Goal: Information Seeking & Learning: Learn about a topic

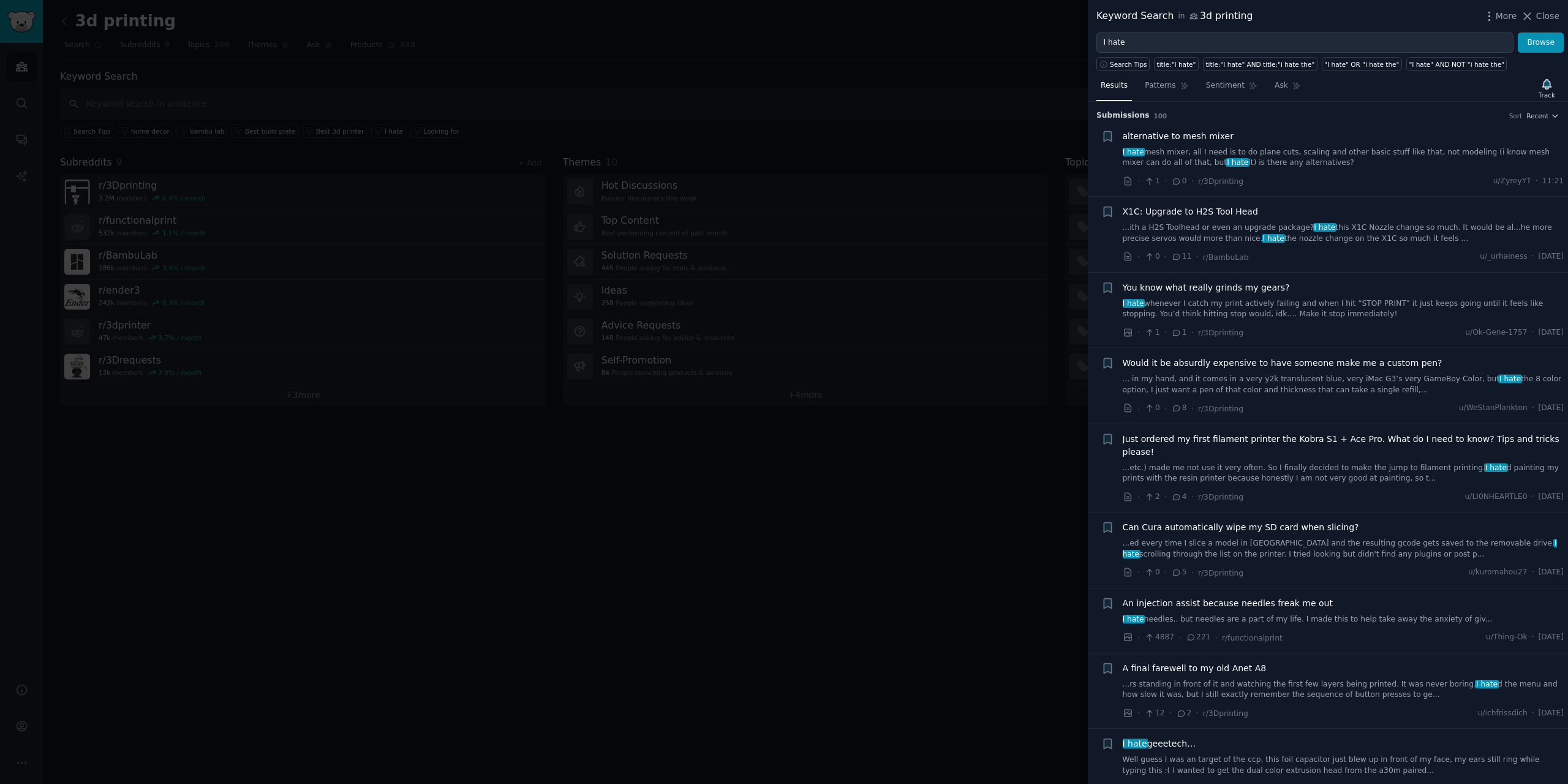
scroll to position [919, 0]
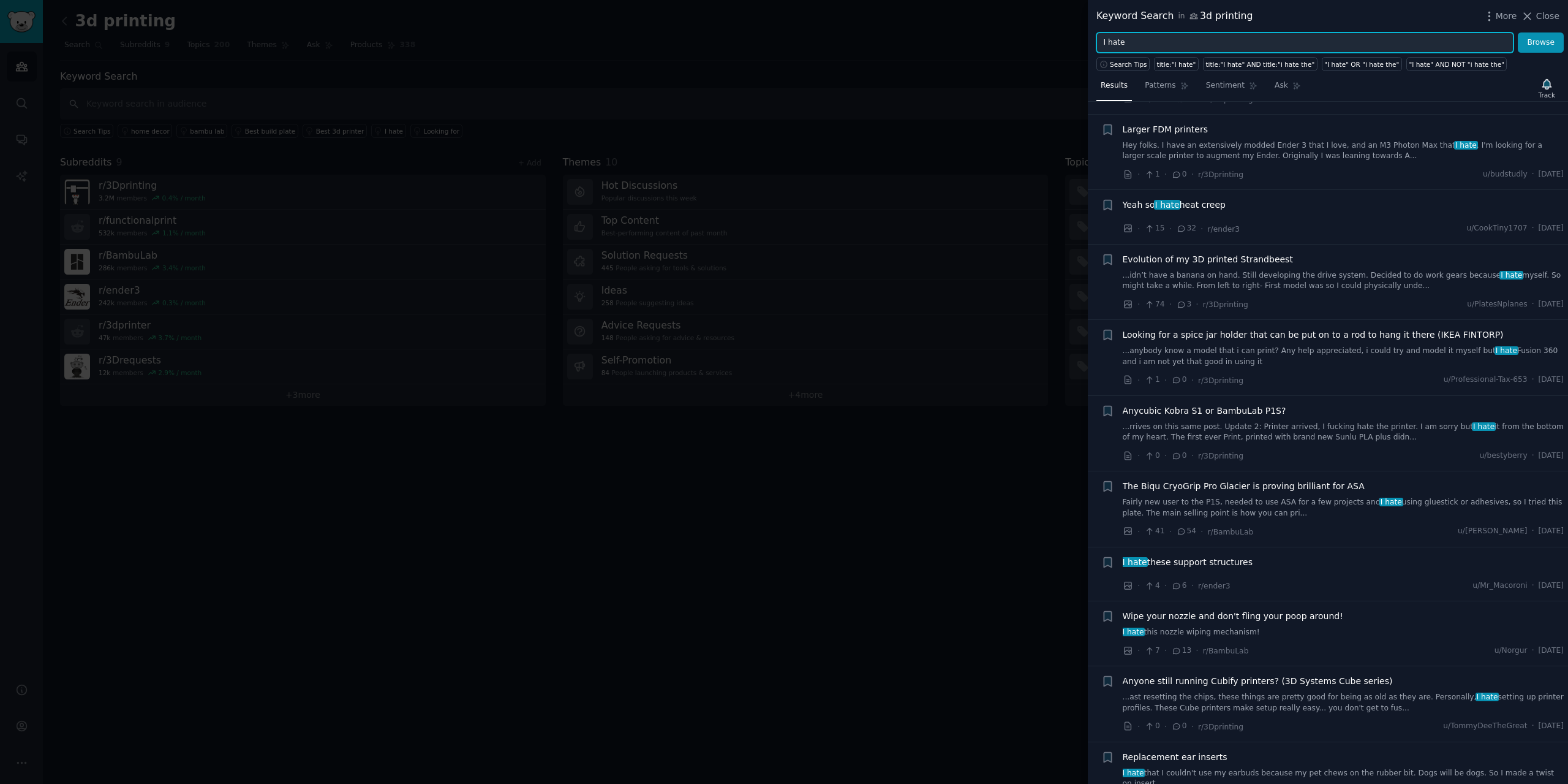
drag, startPoint x: 1128, startPoint y: 39, endPoint x: 1050, endPoint y: 33, distance: 78.2
click at [1050, 33] on div "Keyword Search in 3d printing More Close I hate Browse Search Tips title:"I hat…" at bounding box center [784, 392] width 1568 height 784
click at [1173, 38] on input "I hate" at bounding box center [1304, 42] width 417 height 21
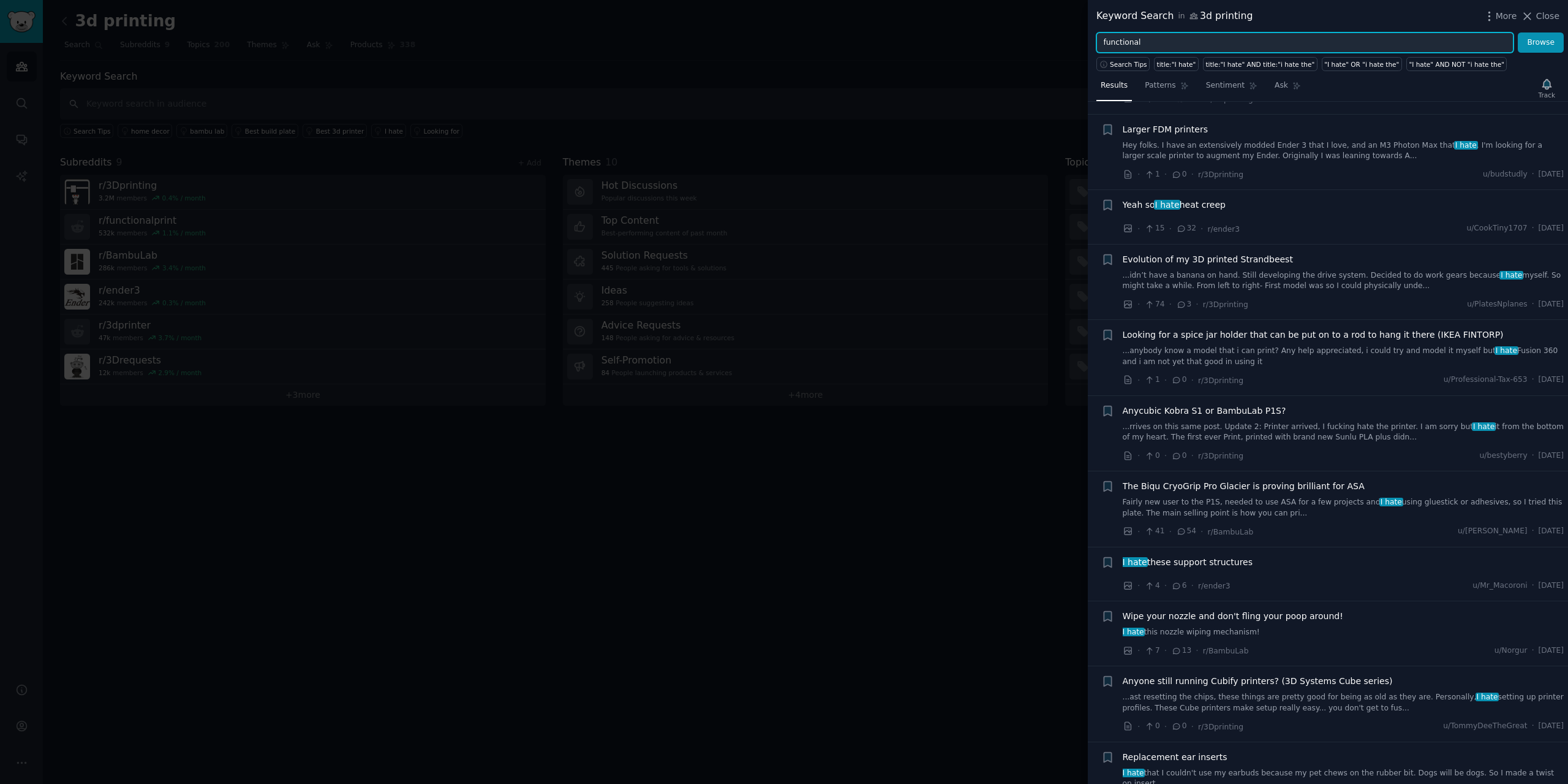
type input "functional"
click at [1518, 32] on button "Browse" at bounding box center [1541, 42] width 46 height 21
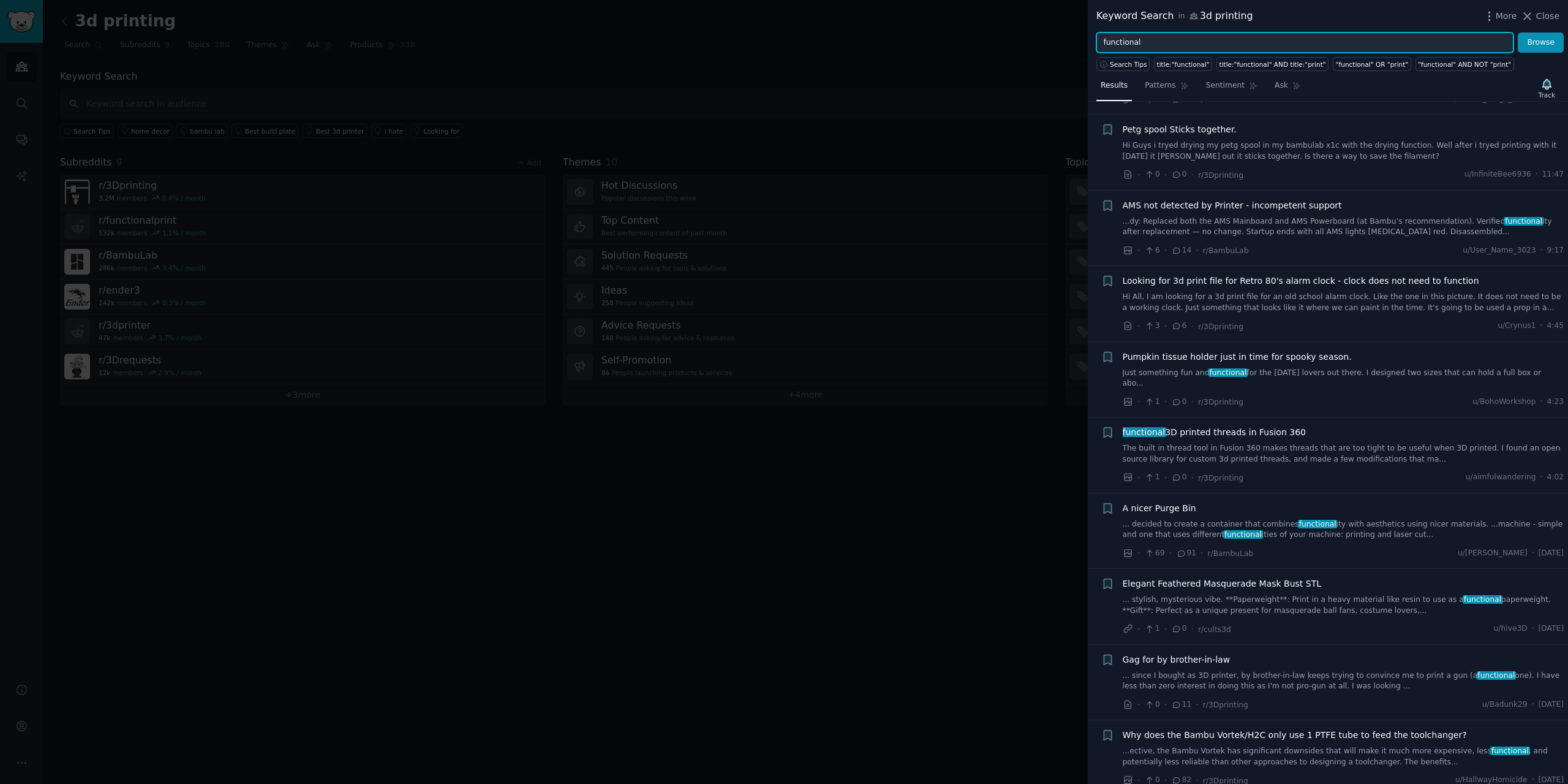
scroll to position [184, 0]
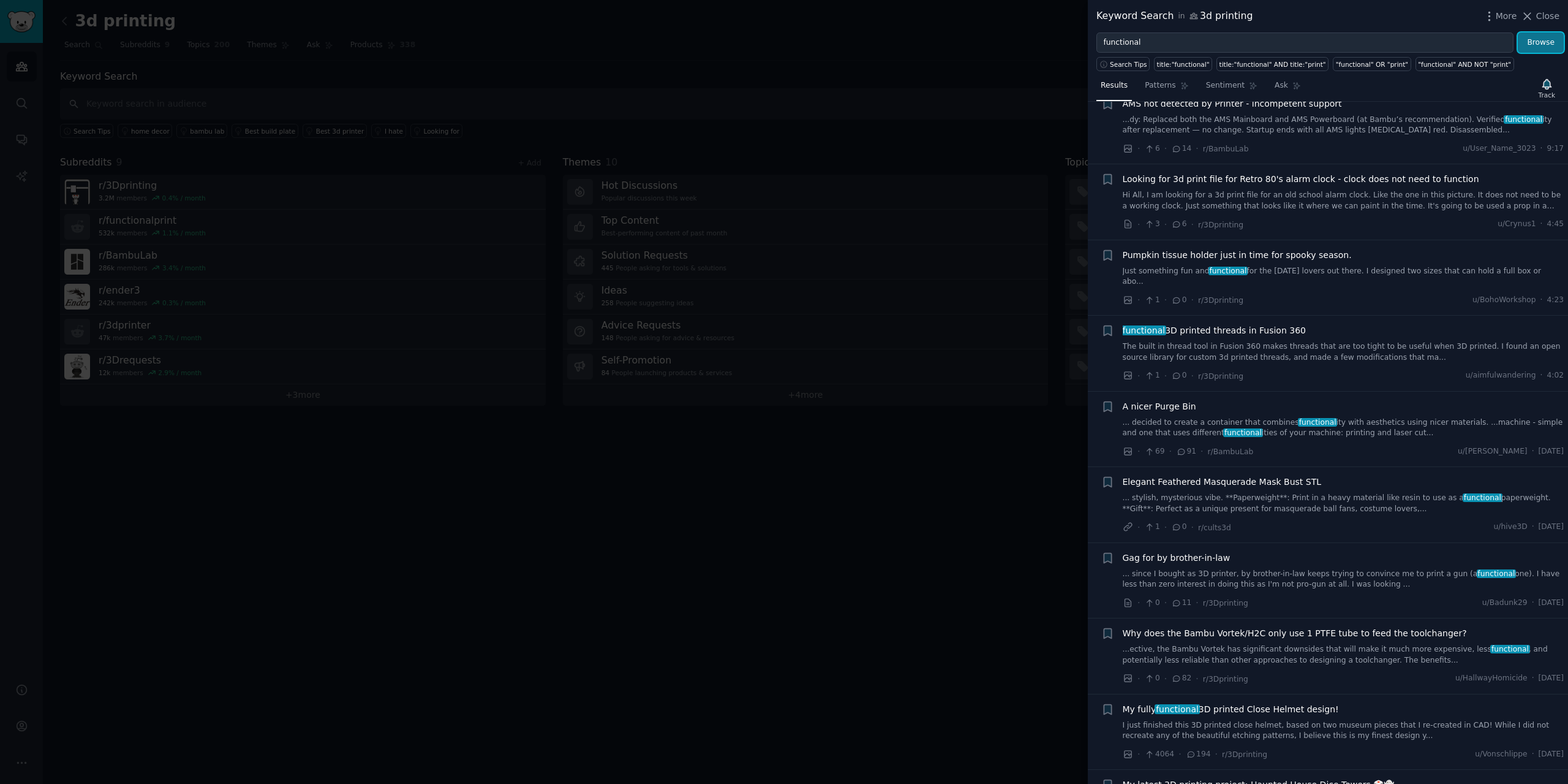
click at [1536, 44] on button "Browse" at bounding box center [1541, 42] width 46 height 21
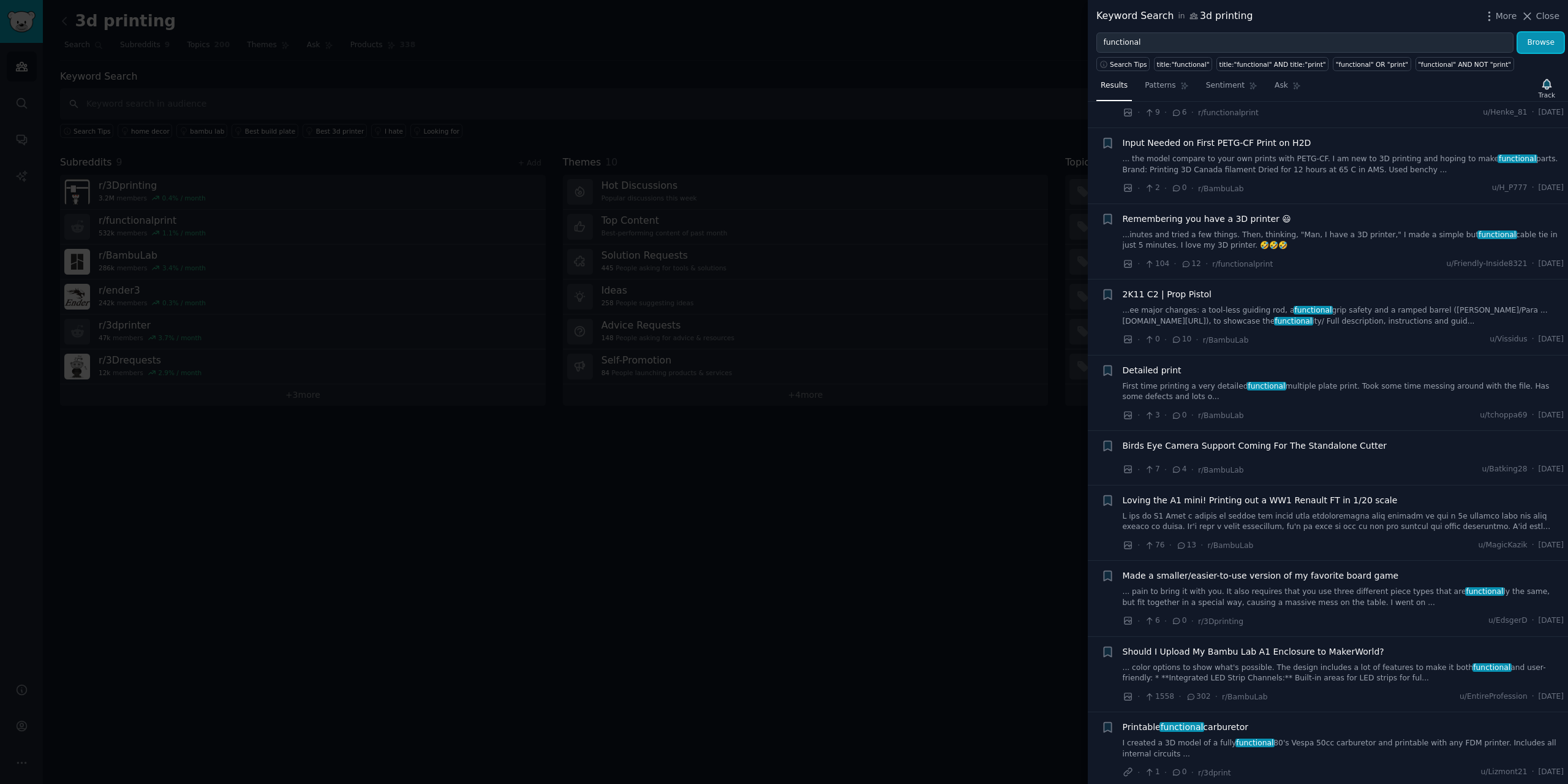
scroll to position [4045, 0]
click at [916, 476] on div at bounding box center [784, 392] width 1568 height 784
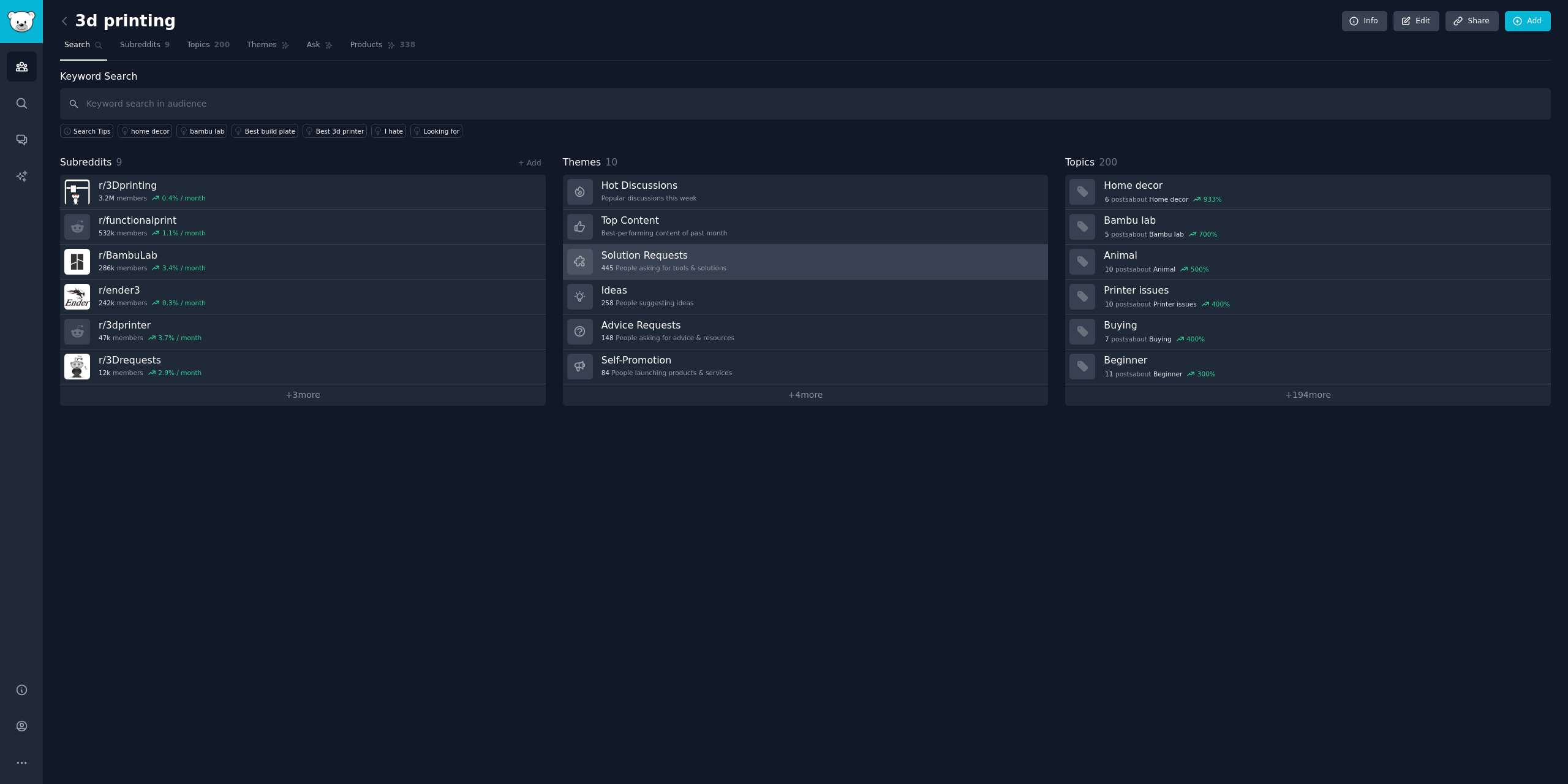
click at [726, 269] on link "Solution Requests 445 People asking for tools & solutions" at bounding box center [805, 262] width 486 height 35
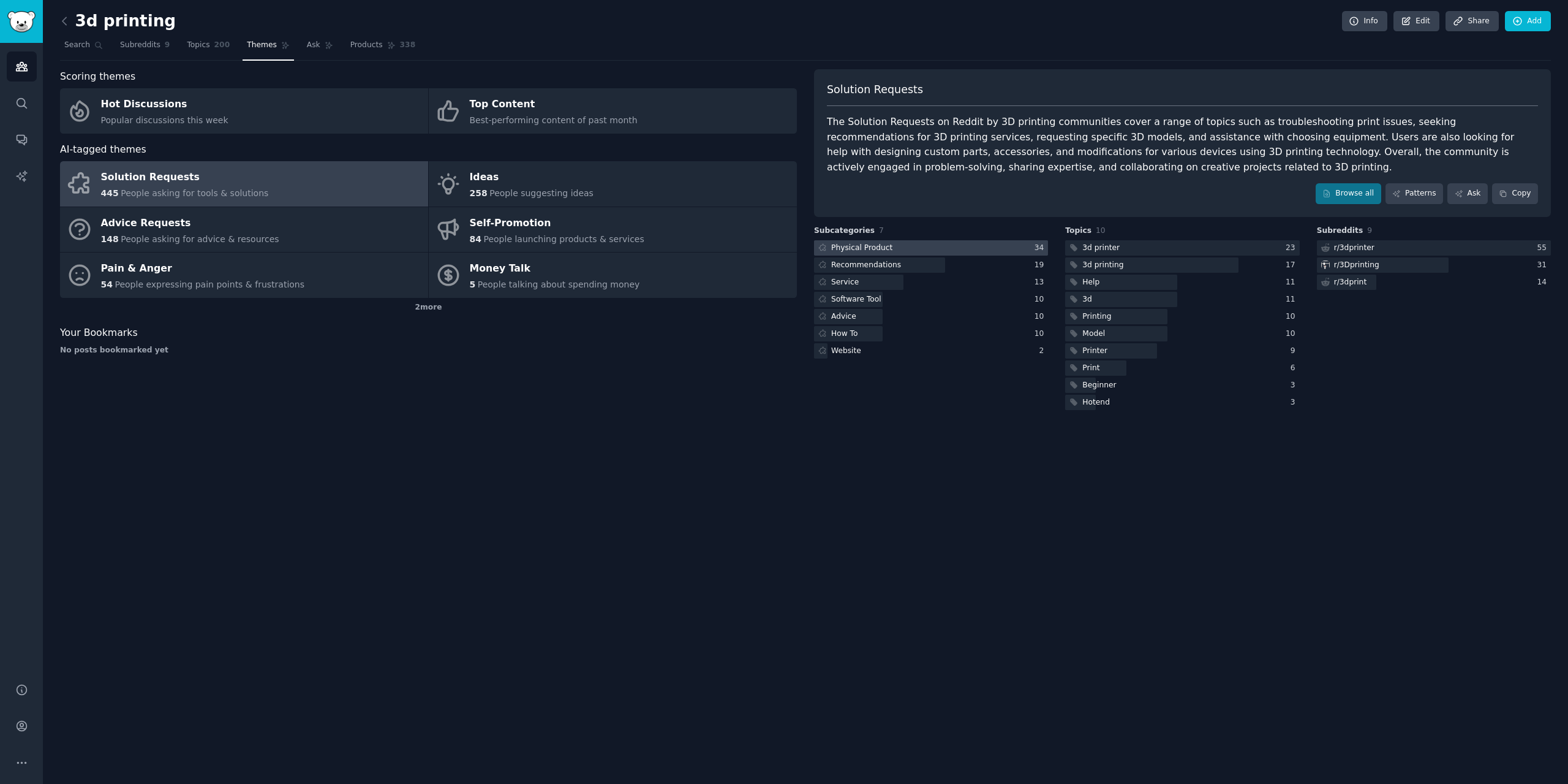
click at [955, 243] on div at bounding box center [931, 247] width 234 height 15
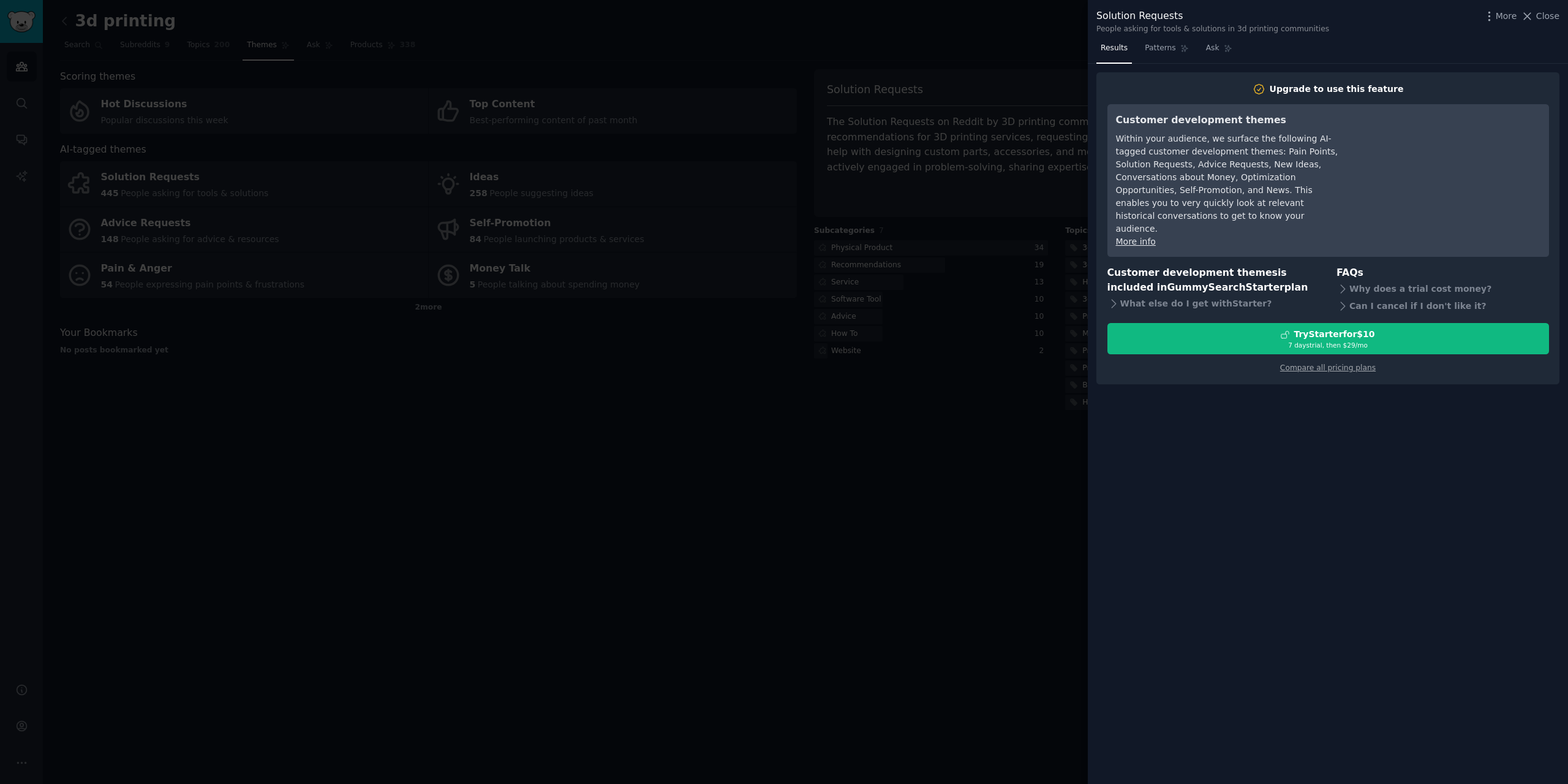
click at [951, 337] on div at bounding box center [784, 392] width 1568 height 784
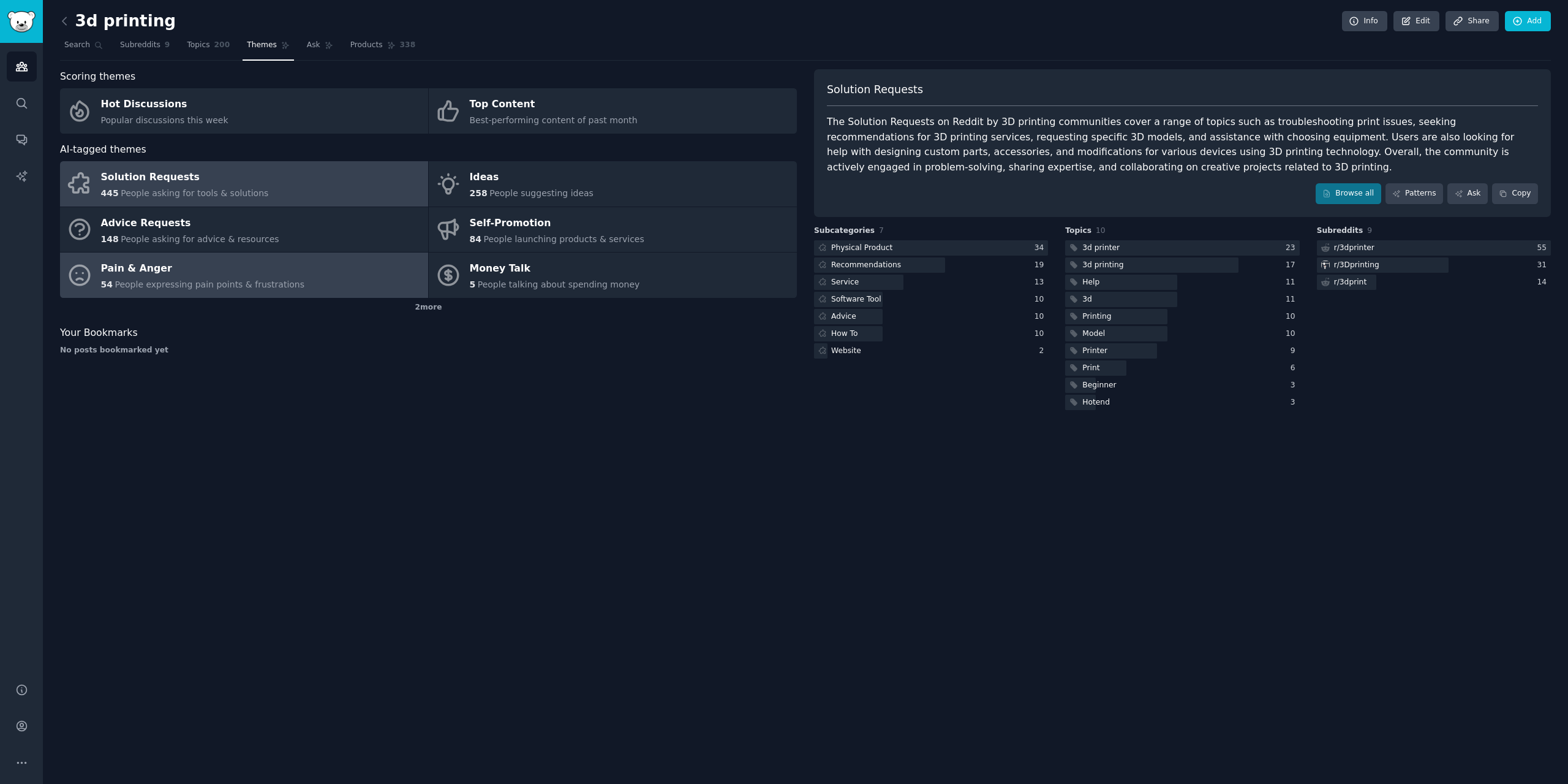
click at [211, 267] on div "Pain & Anger" at bounding box center [203, 269] width 204 height 20
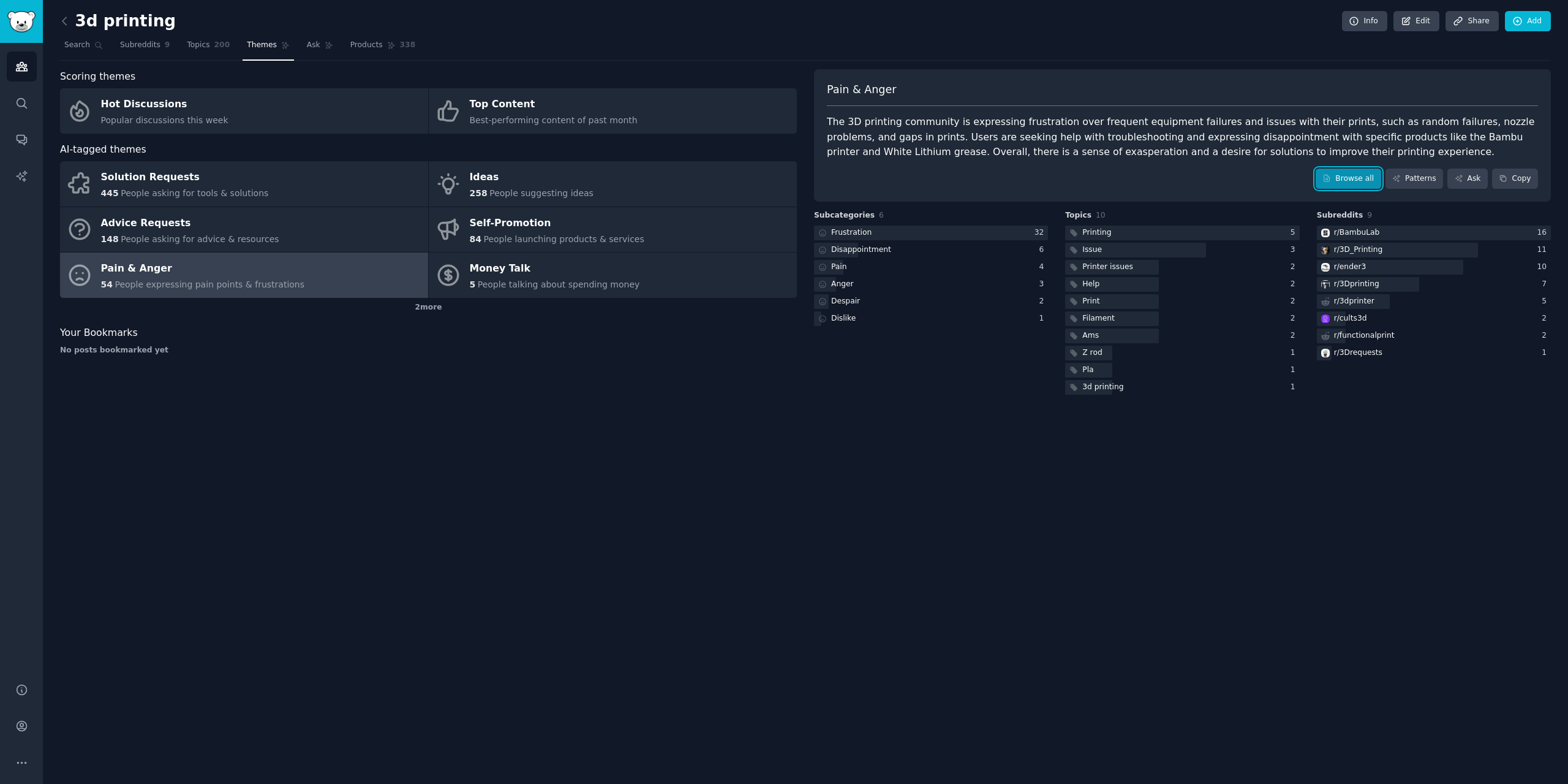
click at [1357, 171] on link "Browse all" at bounding box center [1349, 179] width 66 height 21
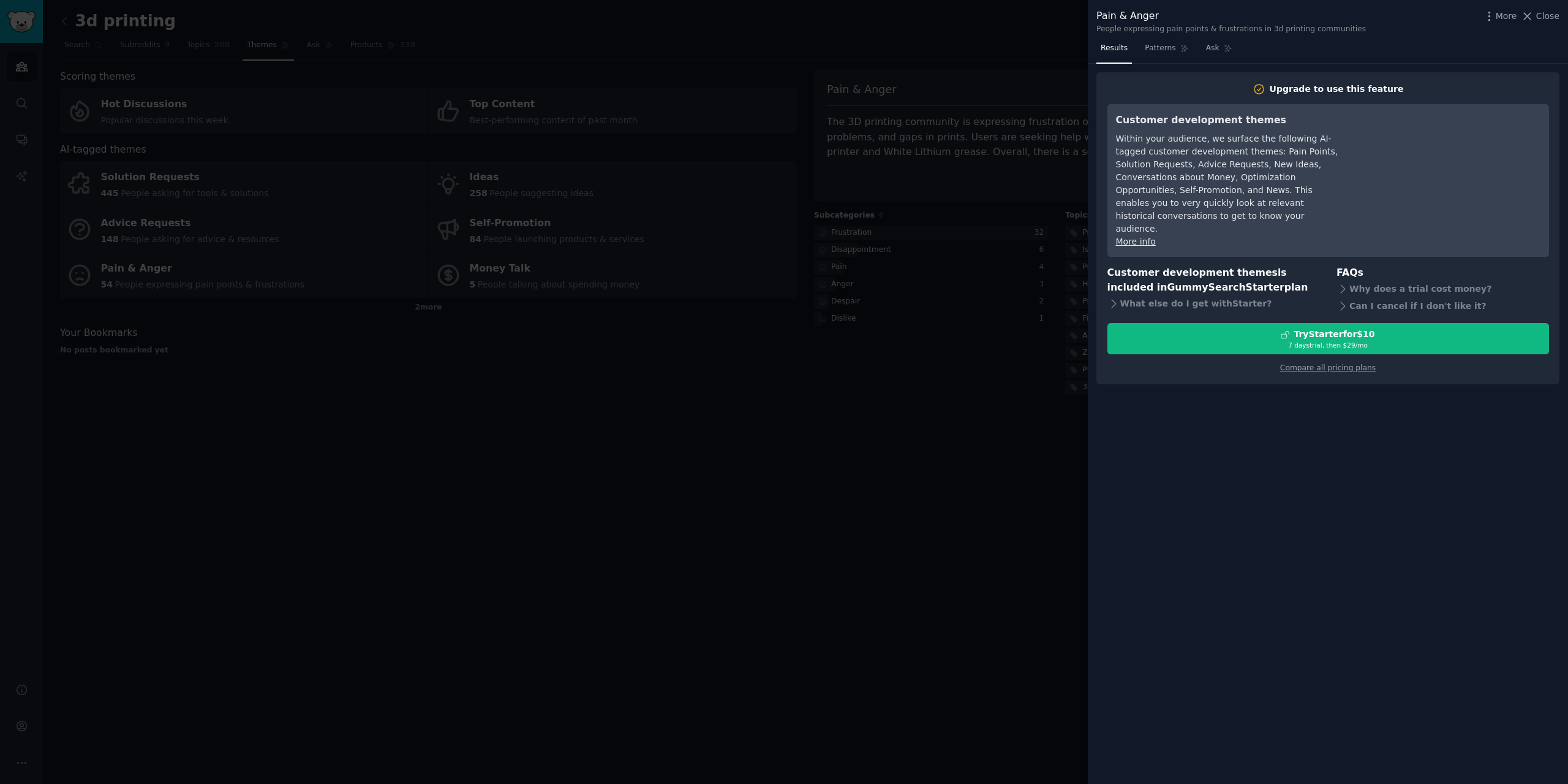
click at [849, 459] on div at bounding box center [784, 392] width 1568 height 784
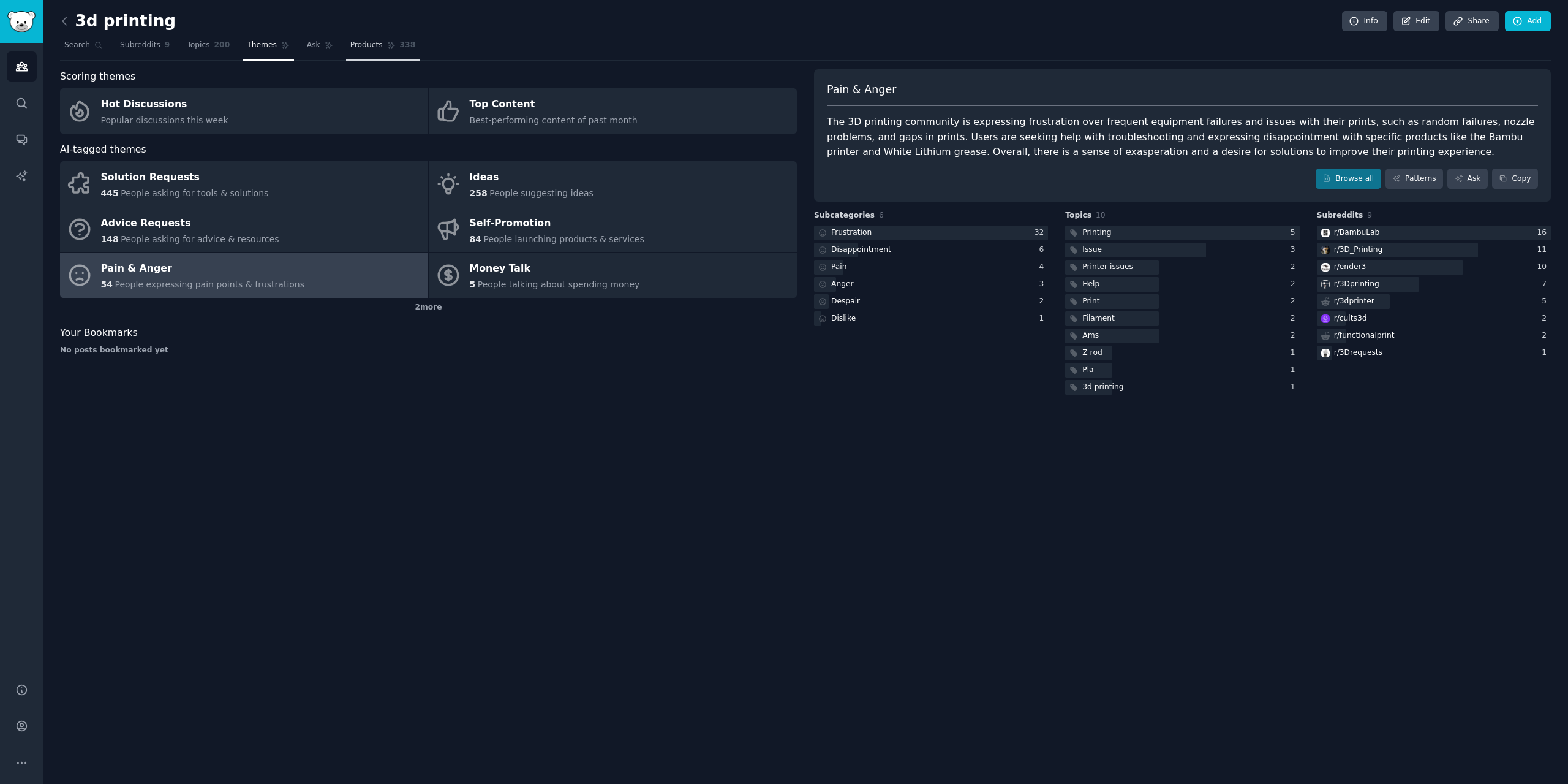
click at [346, 52] on link "Products 338" at bounding box center [383, 48] width 74 height 25
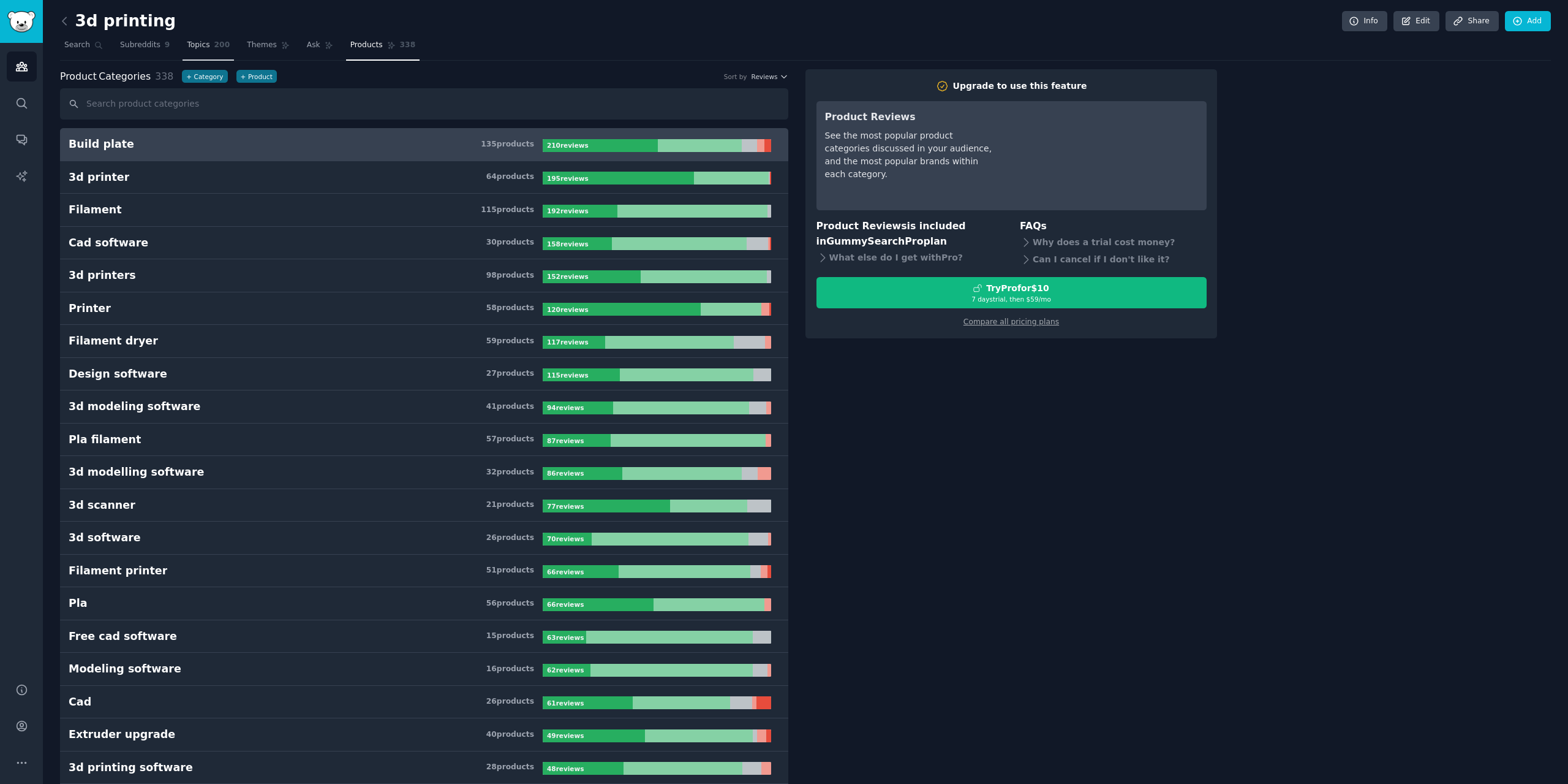
click at [202, 46] on link "Topics 200" at bounding box center [208, 48] width 51 height 25
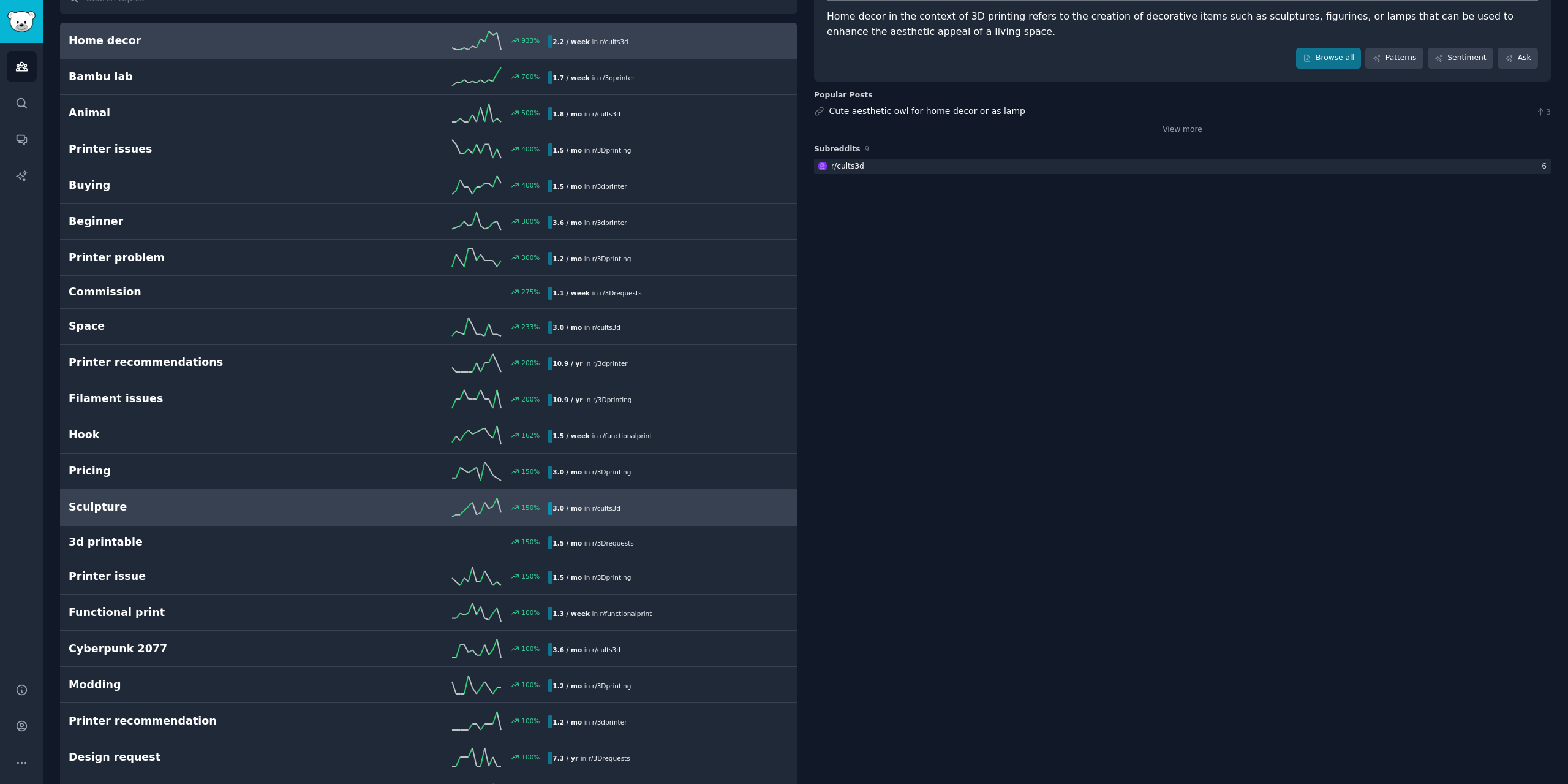
scroll to position [123, 0]
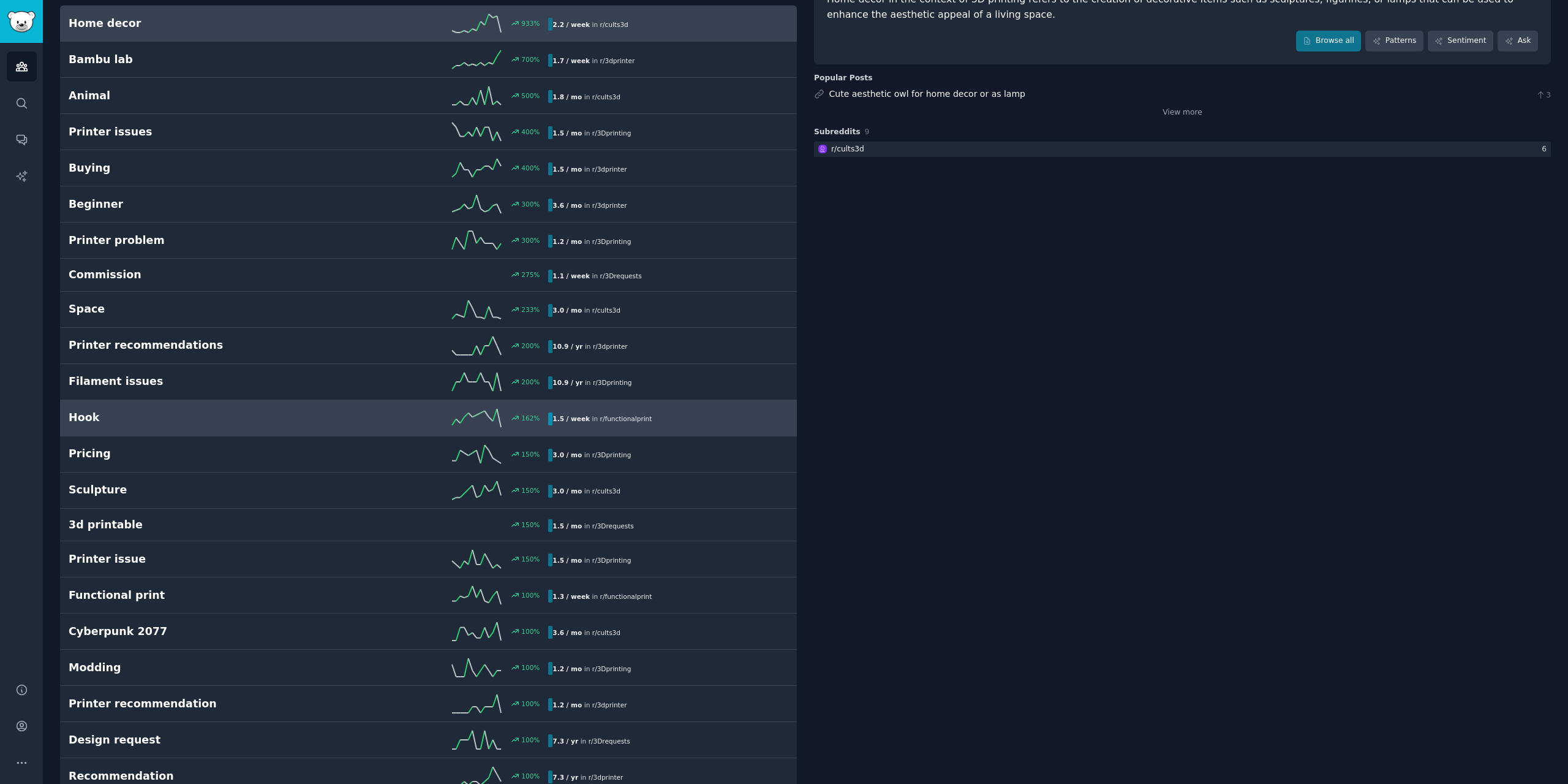
click at [168, 409] on div "Hook 162 % 1.5 / week in r/ functionalprint" at bounding box center [429, 418] width 720 height 18
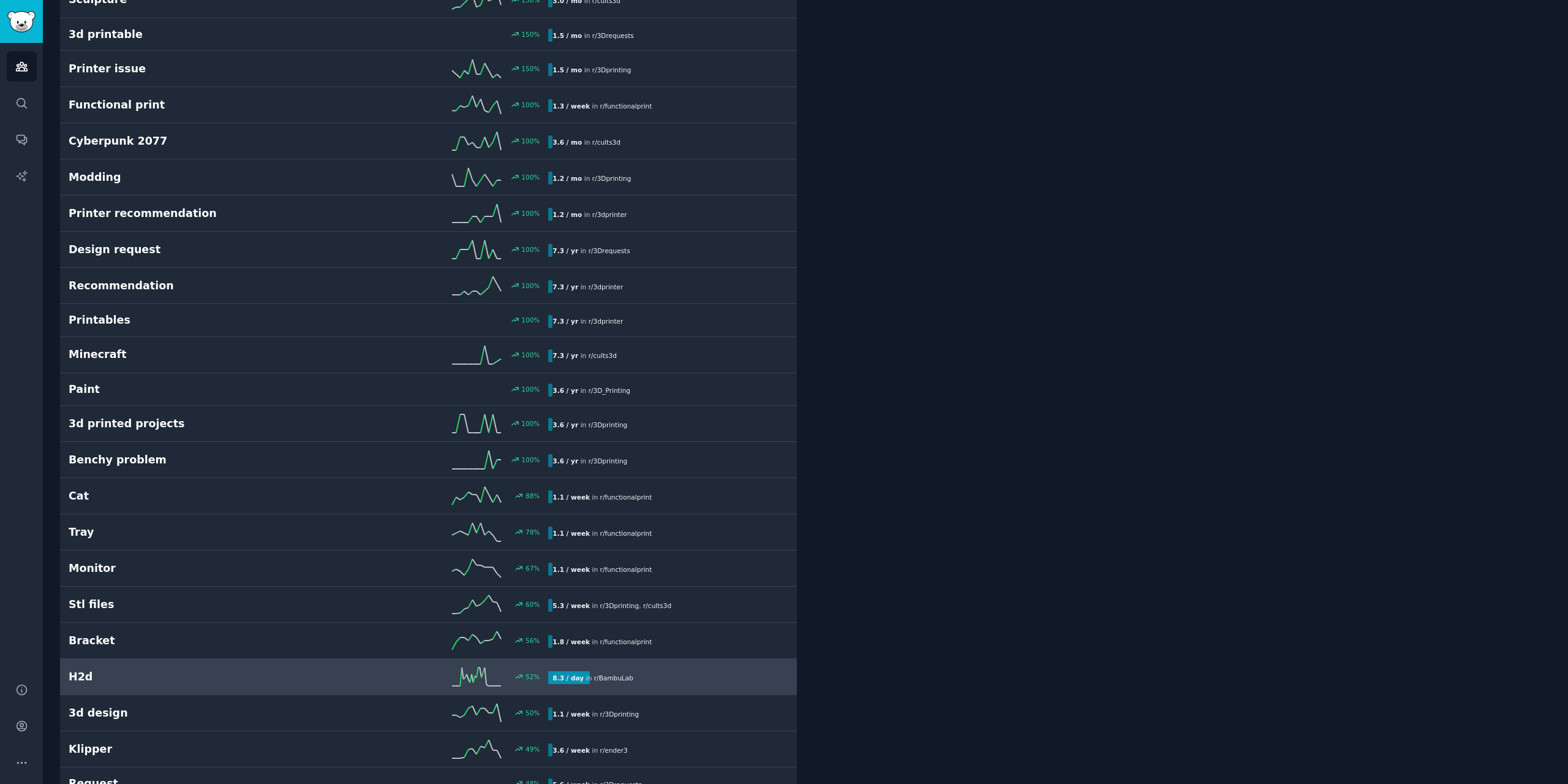
scroll to position [674, 0]
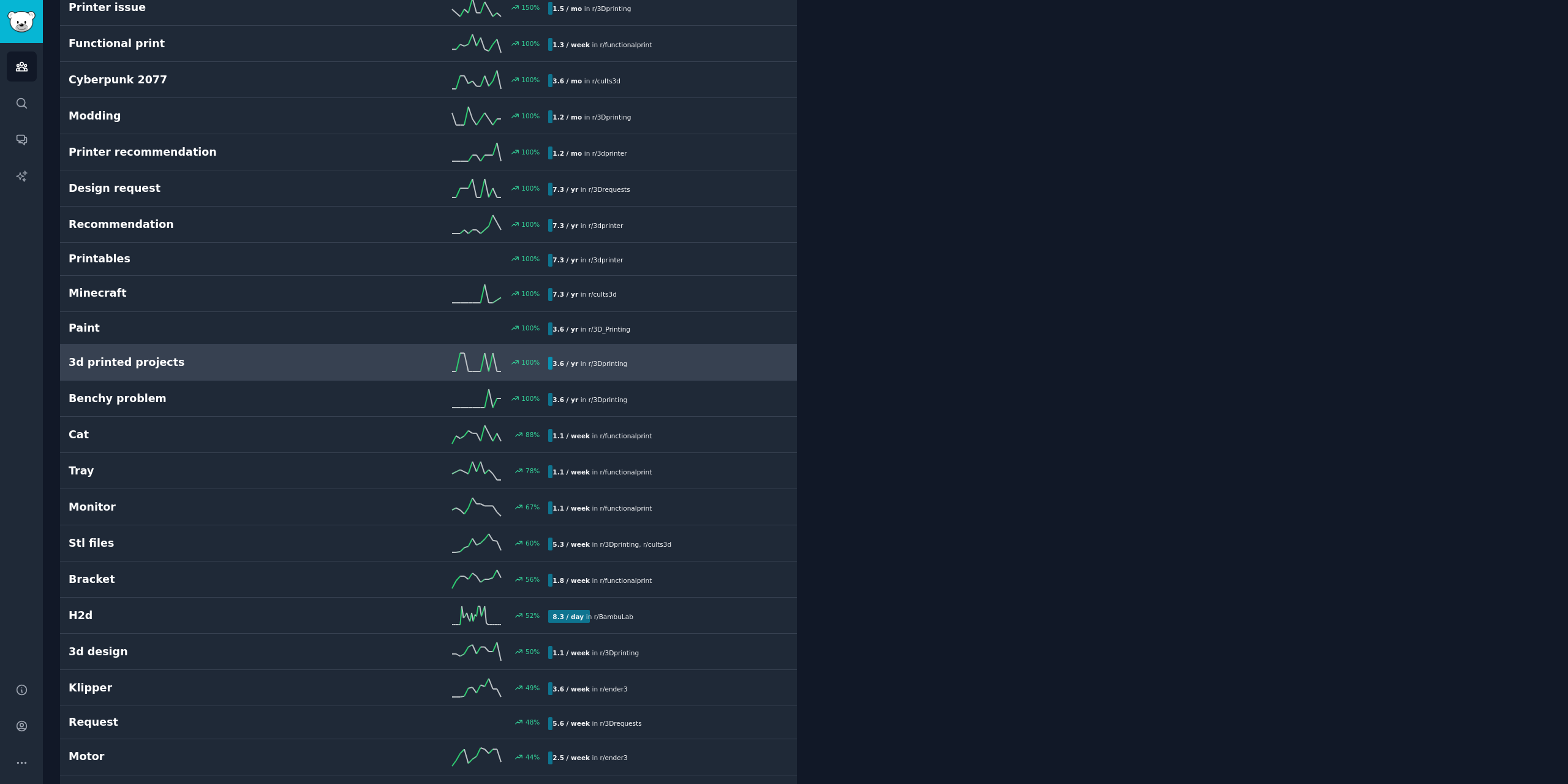
click at [131, 357] on h2 "3d printed projects" at bounding box center [189, 362] width 240 height 15
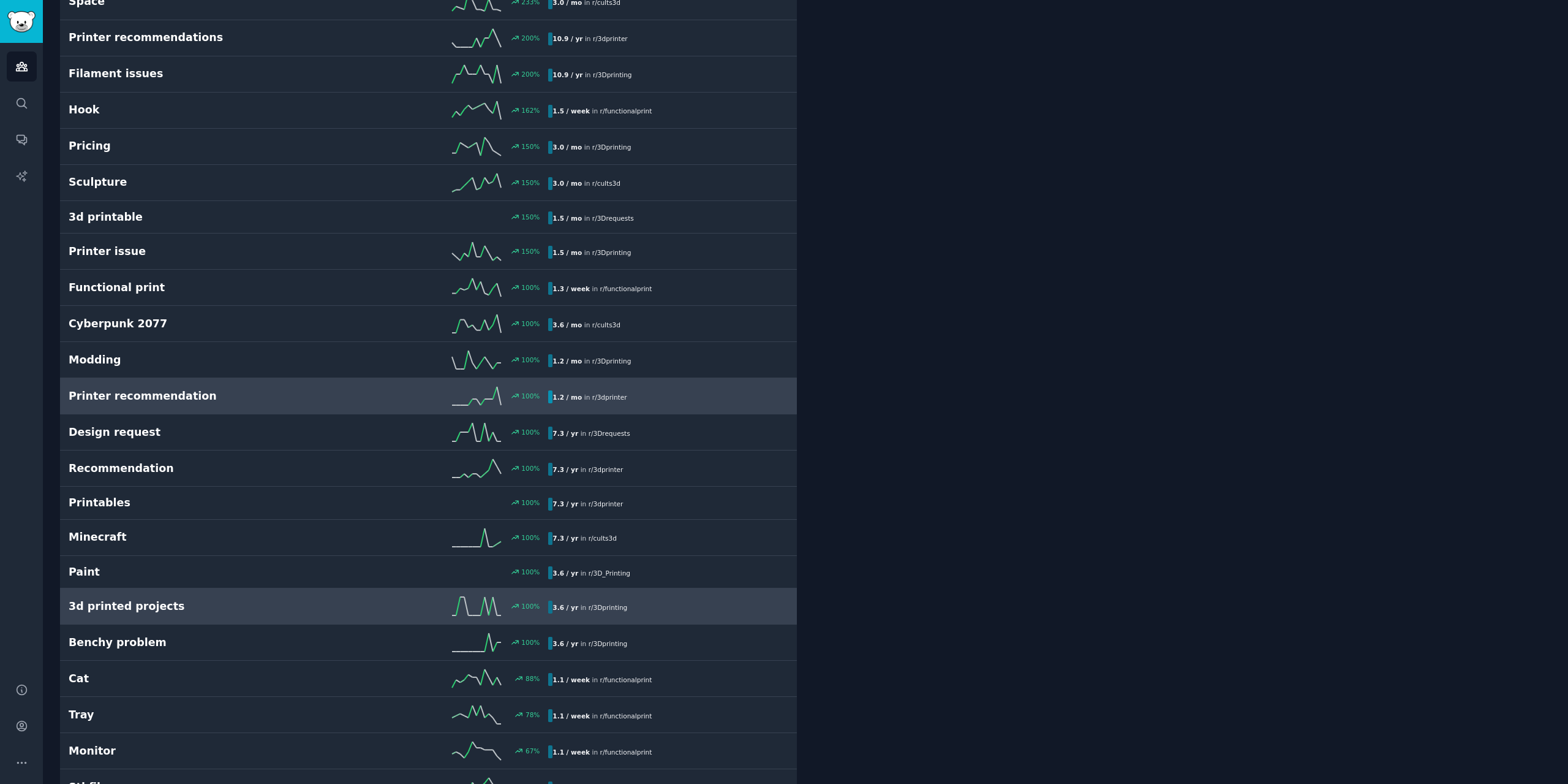
scroll to position [436, 0]
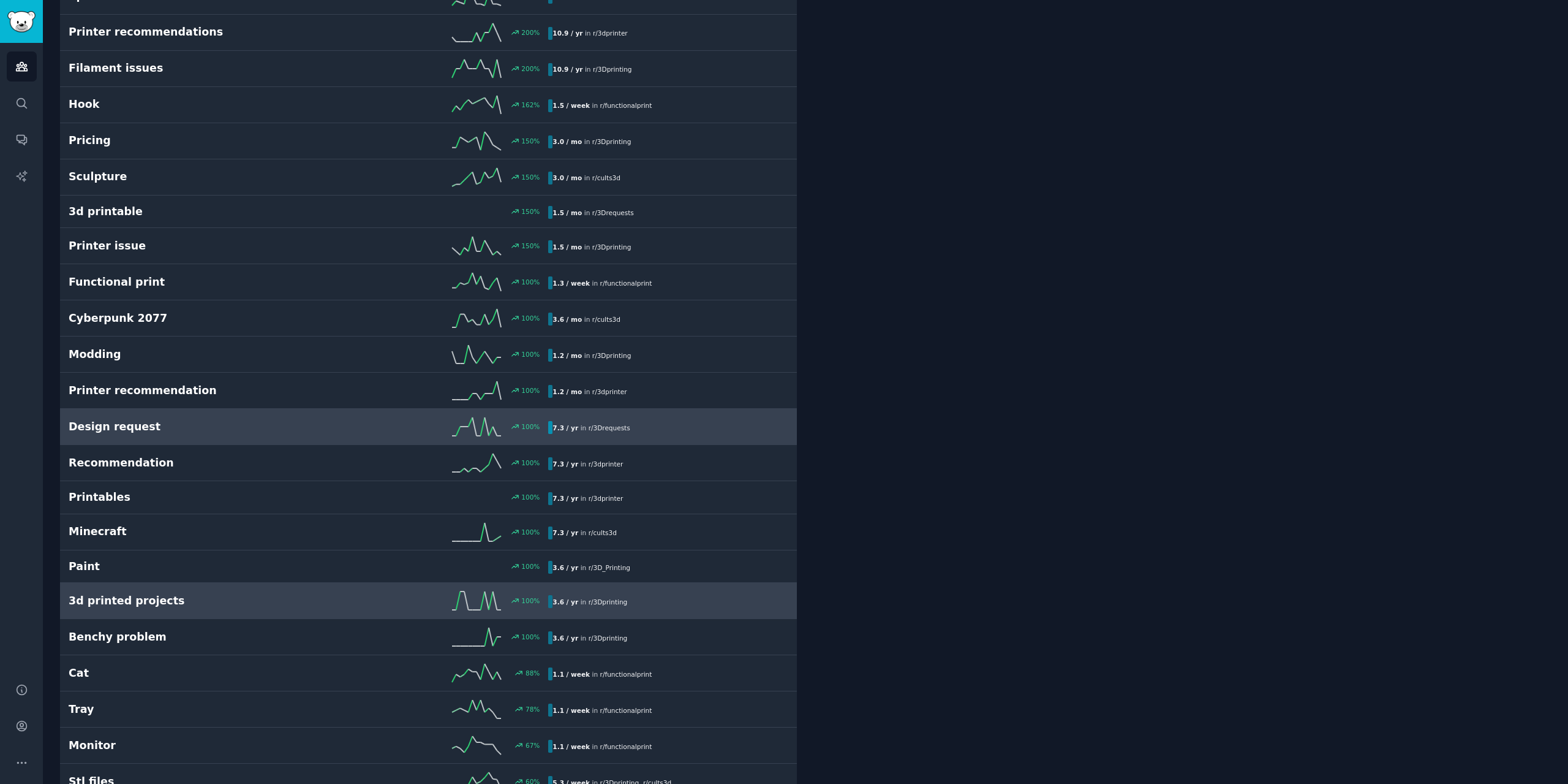
click at [385, 419] on div "100 %" at bounding box center [429, 426] width 240 height 18
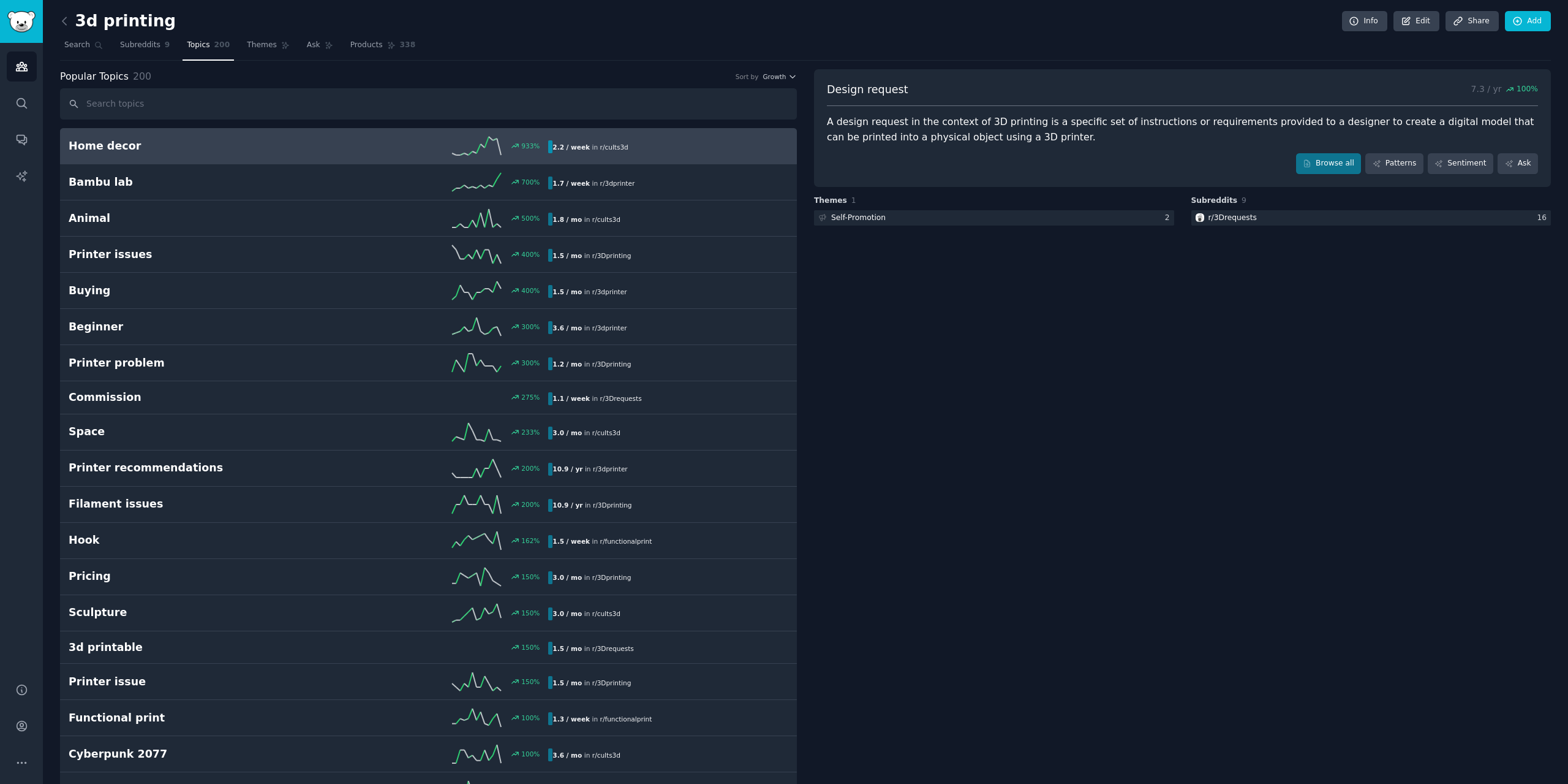
click at [202, 152] on h2 "Home decor" at bounding box center [189, 146] width 240 height 15
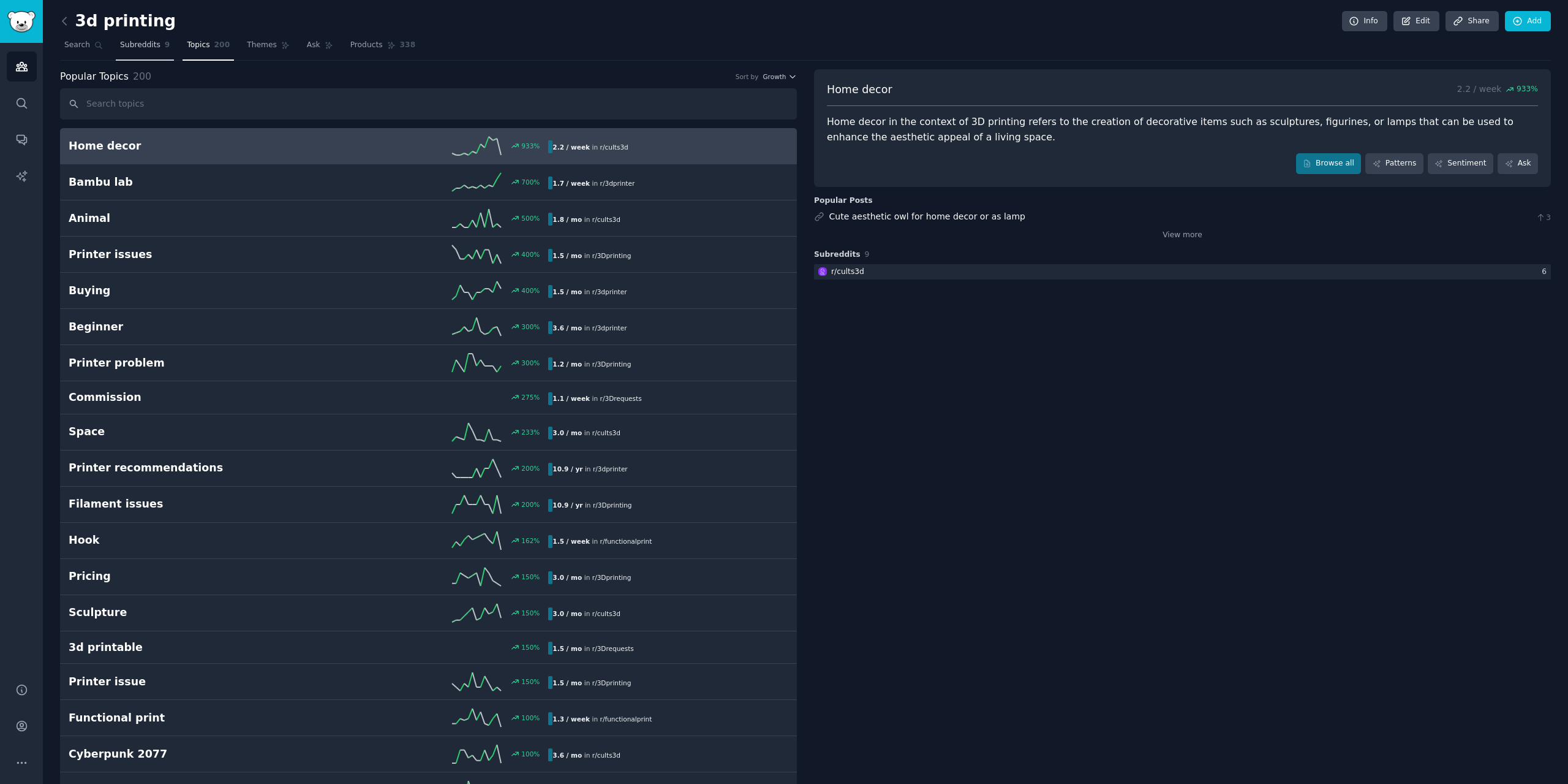
click at [137, 44] on span "Subreddits" at bounding box center [140, 45] width 40 height 11
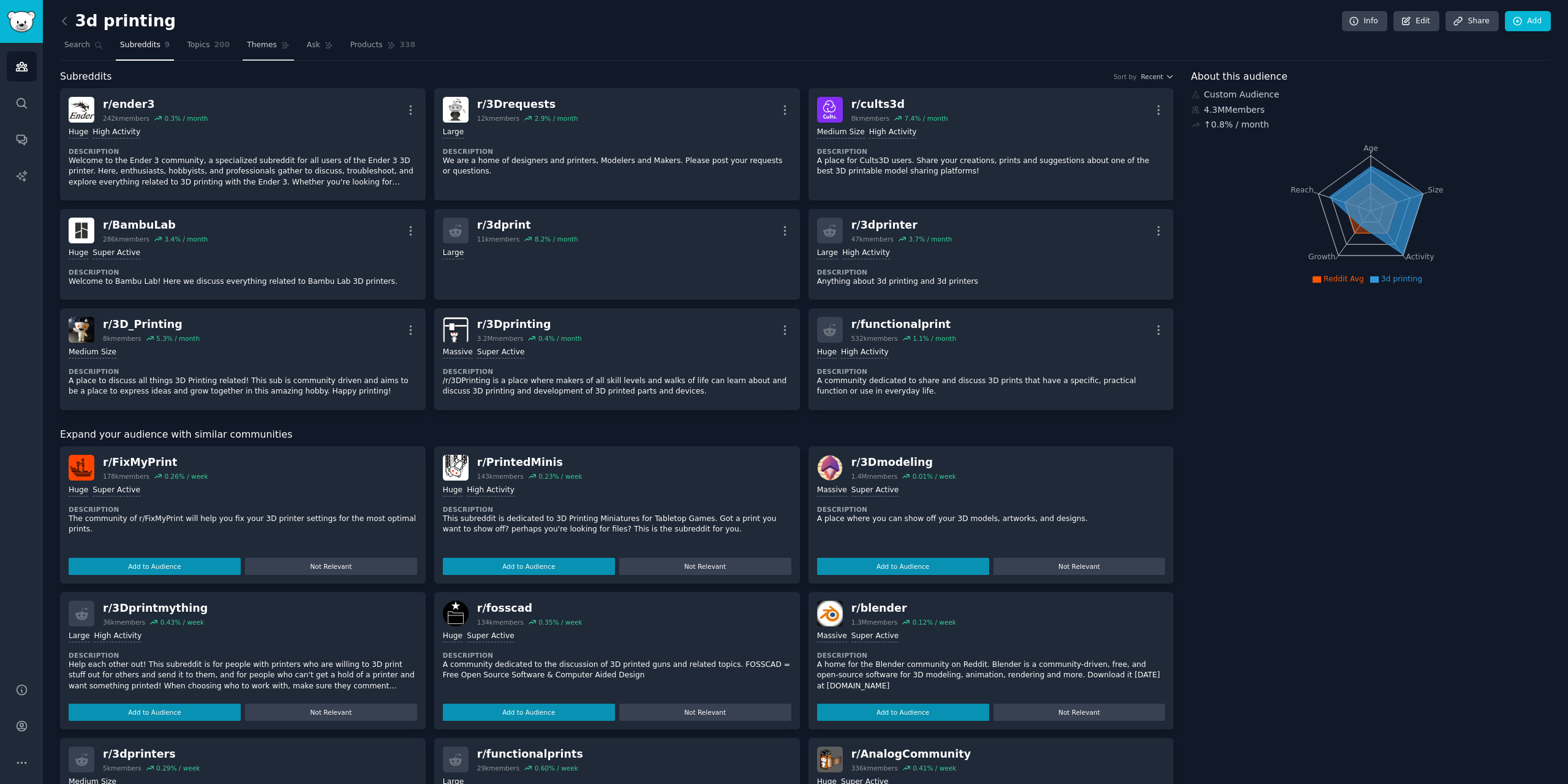
click at [262, 44] on link "Themes" at bounding box center [268, 48] width 51 height 25
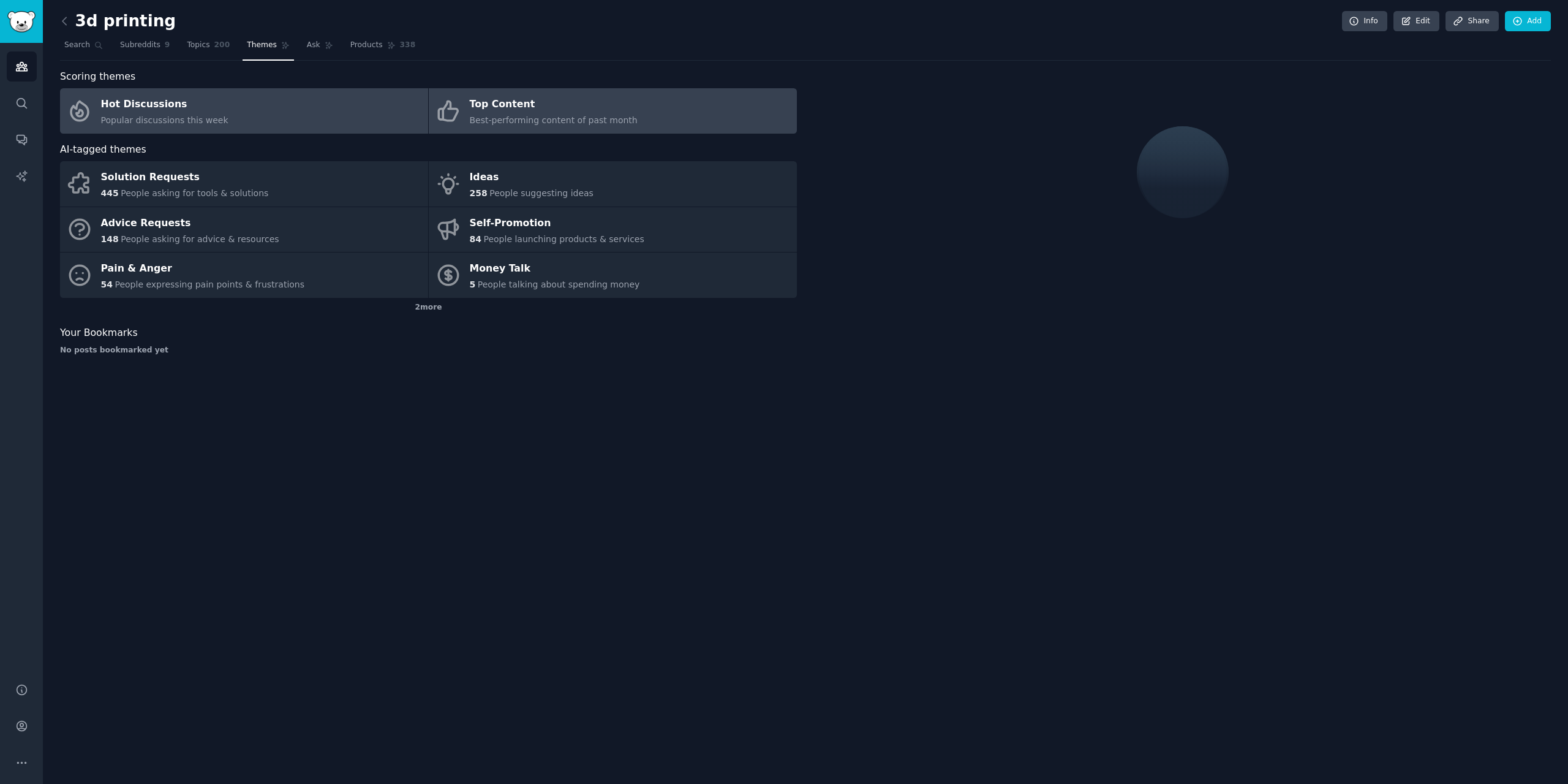
click at [597, 112] on div "Top Content" at bounding box center [554, 105] width 168 height 20
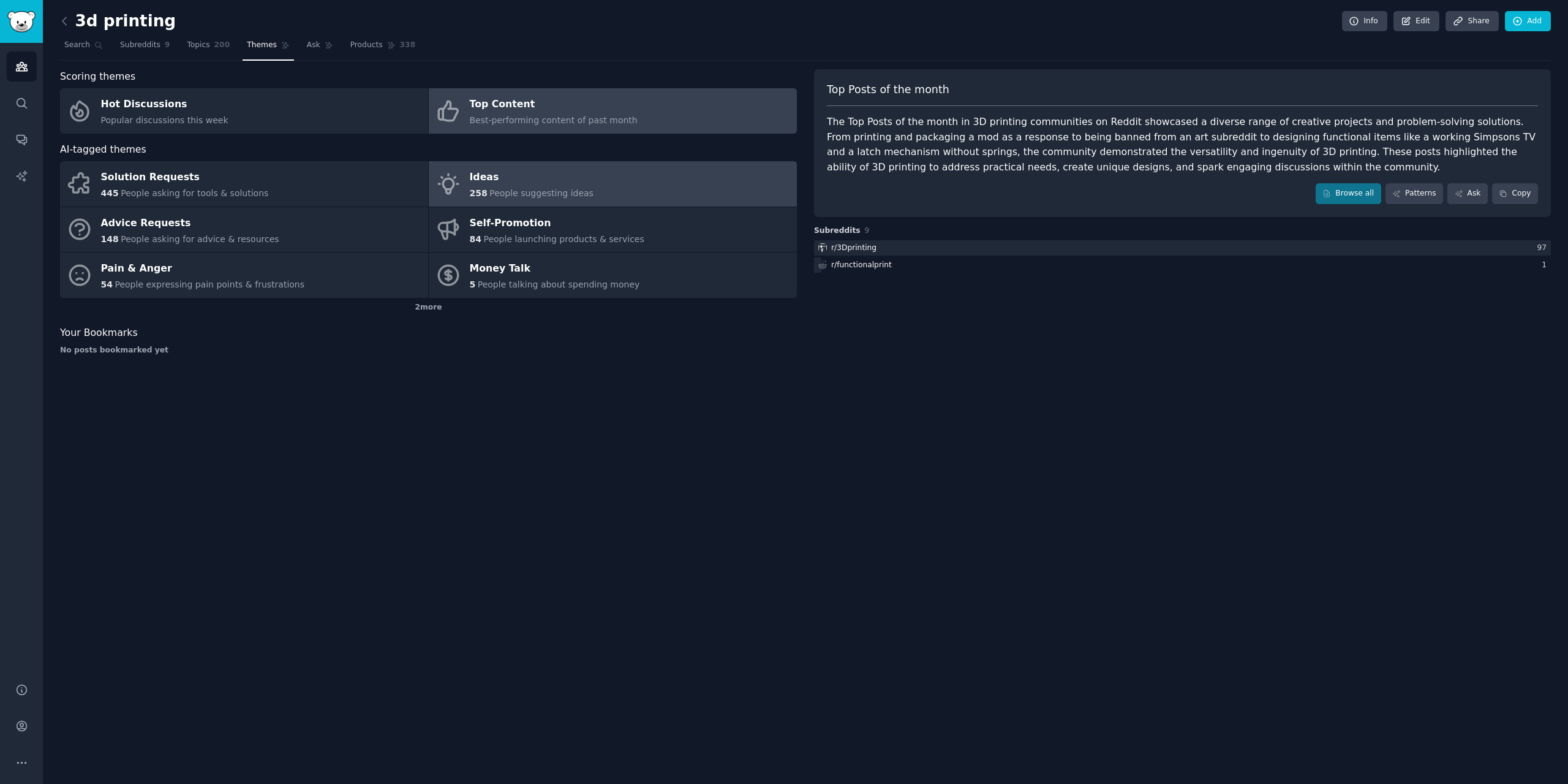
click at [493, 182] on div "Ideas" at bounding box center [532, 178] width 124 height 20
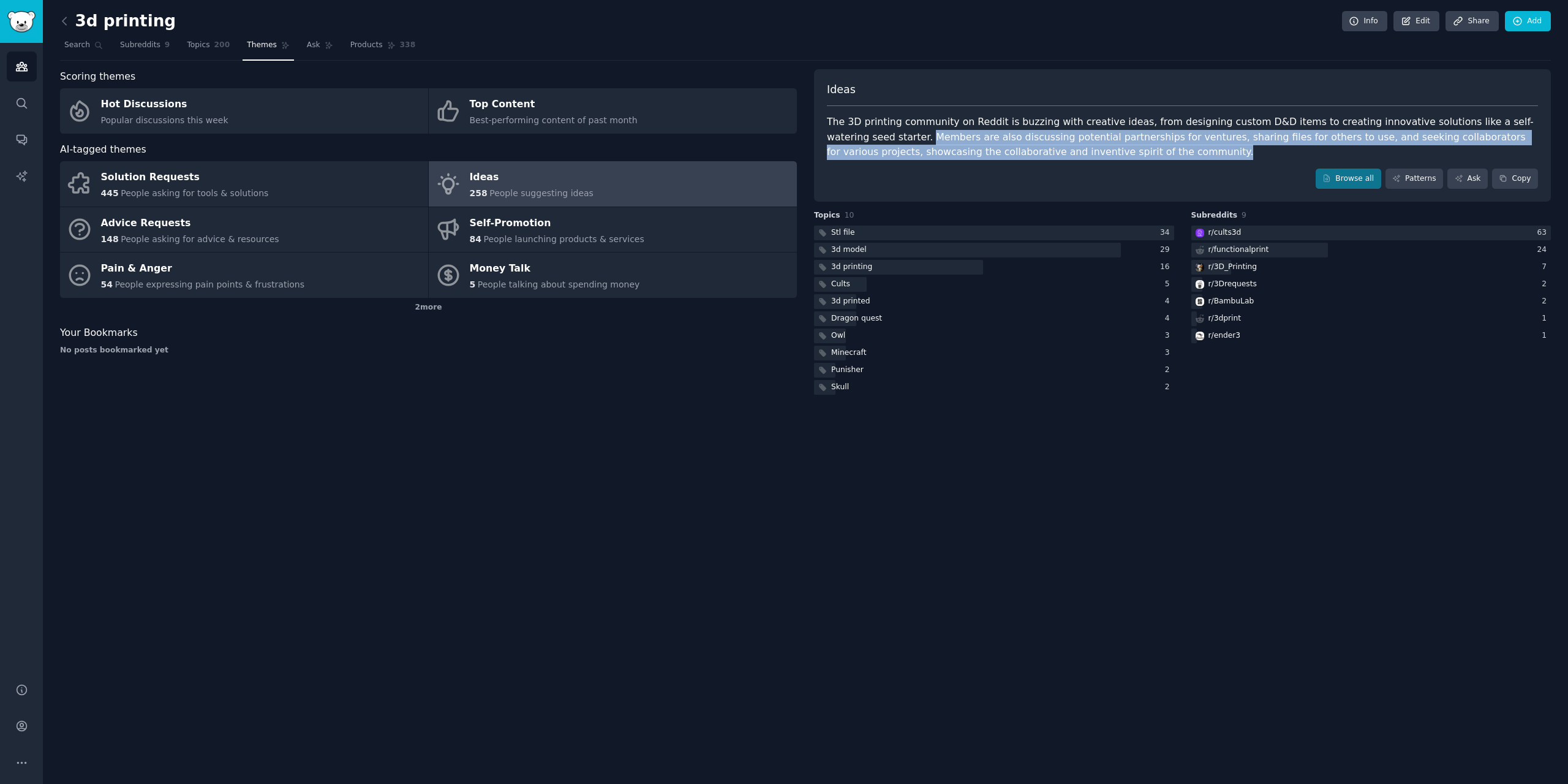
drag, startPoint x: 859, startPoint y: 137, endPoint x: 1056, endPoint y: 153, distance: 197.6
click at [1056, 153] on div "The 3D printing community on Reddit is buzzing with creative ideas, from design…" at bounding box center [1182, 137] width 712 height 45
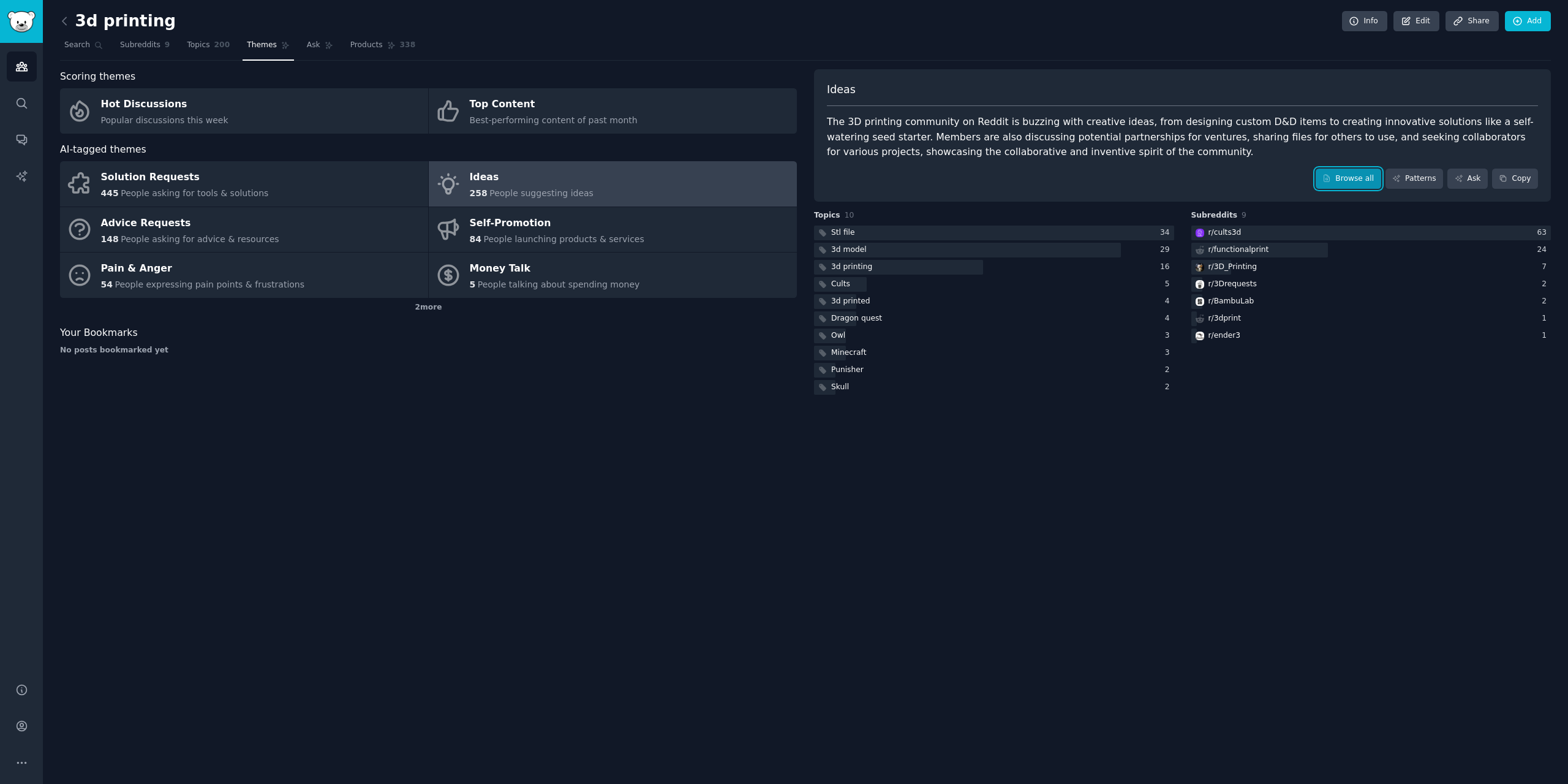
click at [1364, 180] on link "Browse all" at bounding box center [1349, 179] width 66 height 21
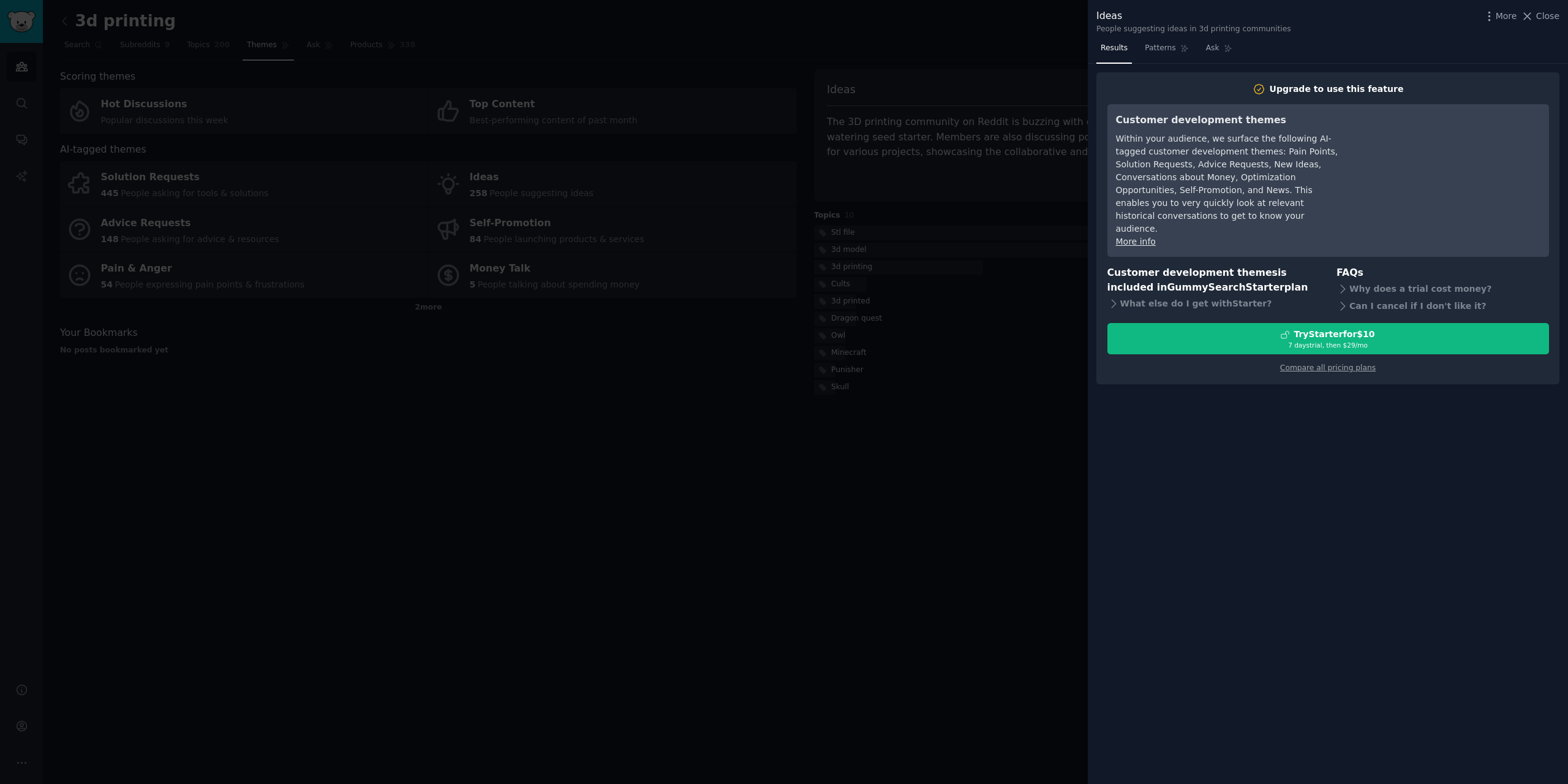
click at [959, 247] on div at bounding box center [784, 392] width 1568 height 784
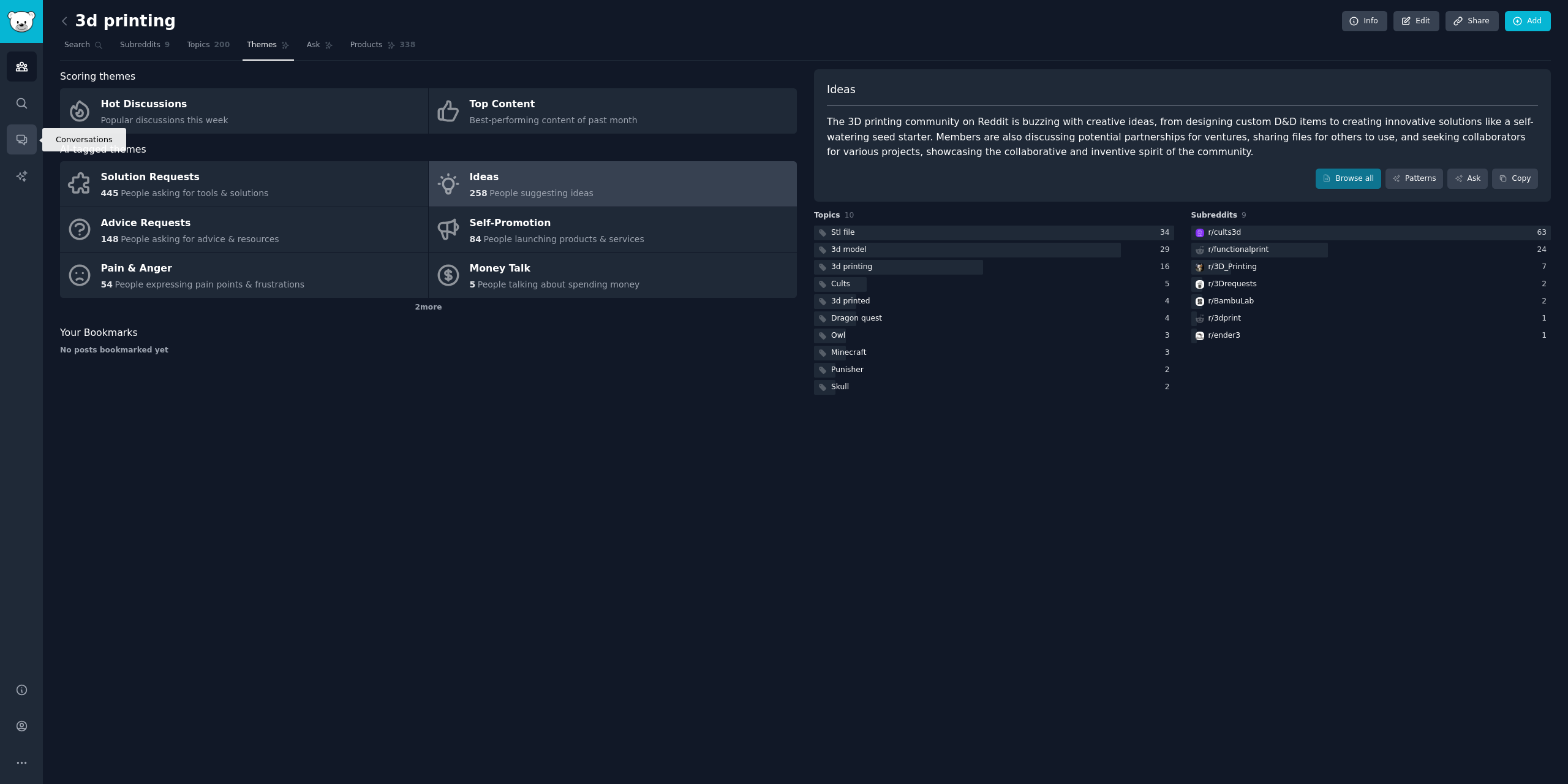
click at [24, 140] on icon "Sidebar" at bounding box center [22, 140] width 10 height 10
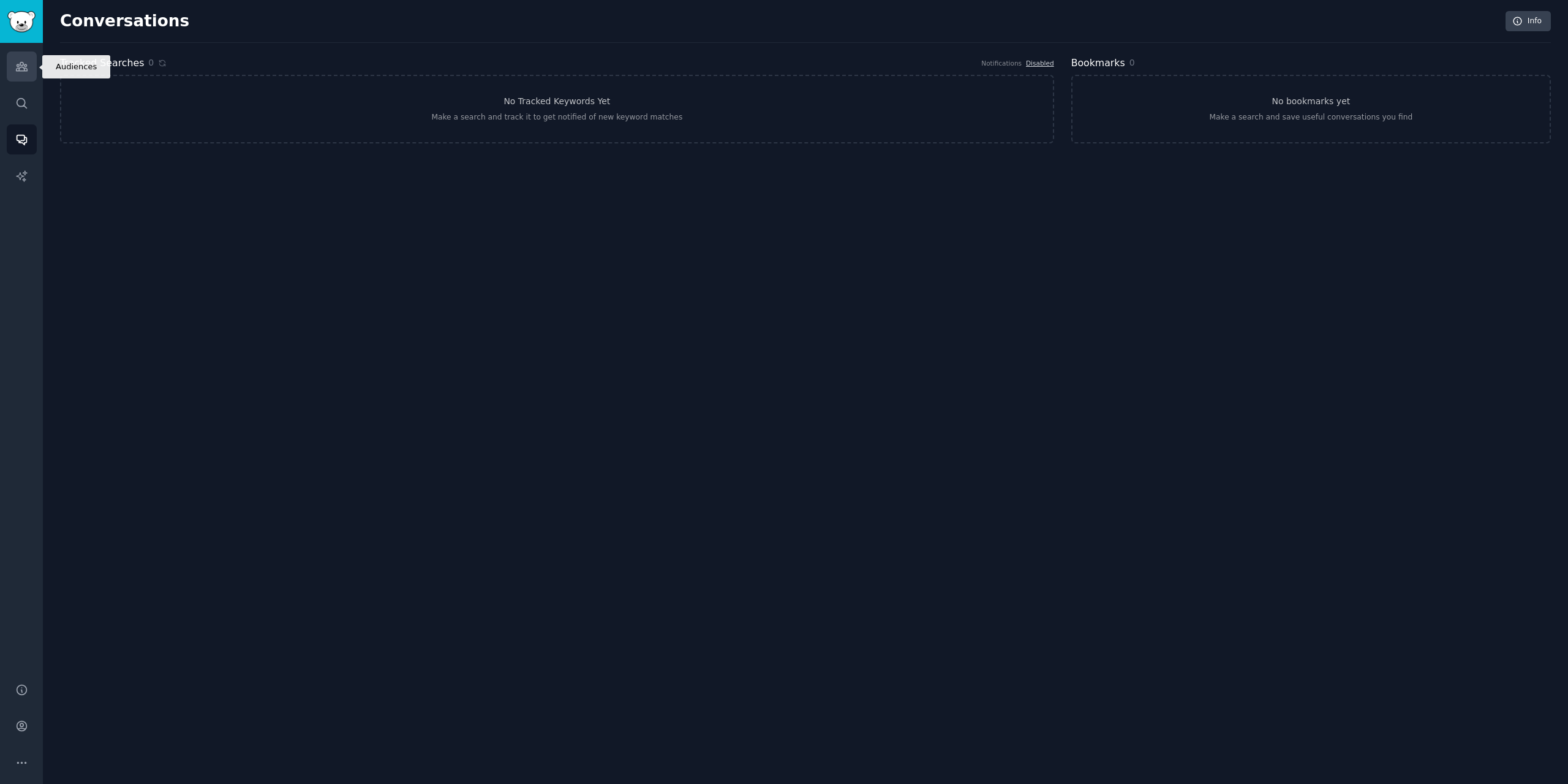
click at [22, 61] on icon "Sidebar" at bounding box center [21, 66] width 13 height 13
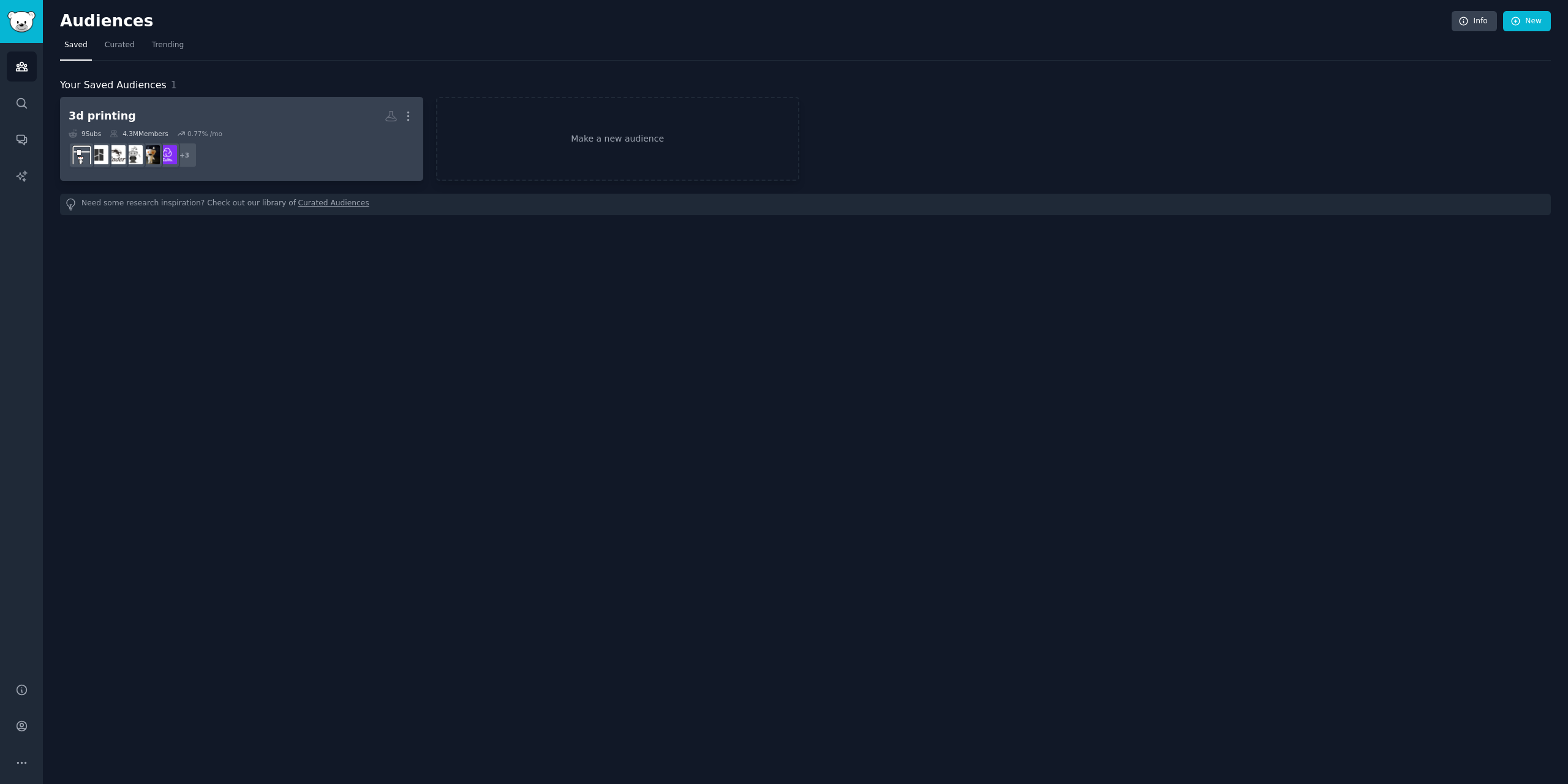
click at [166, 107] on h2 "3d printing More" at bounding box center [242, 115] width 346 height 21
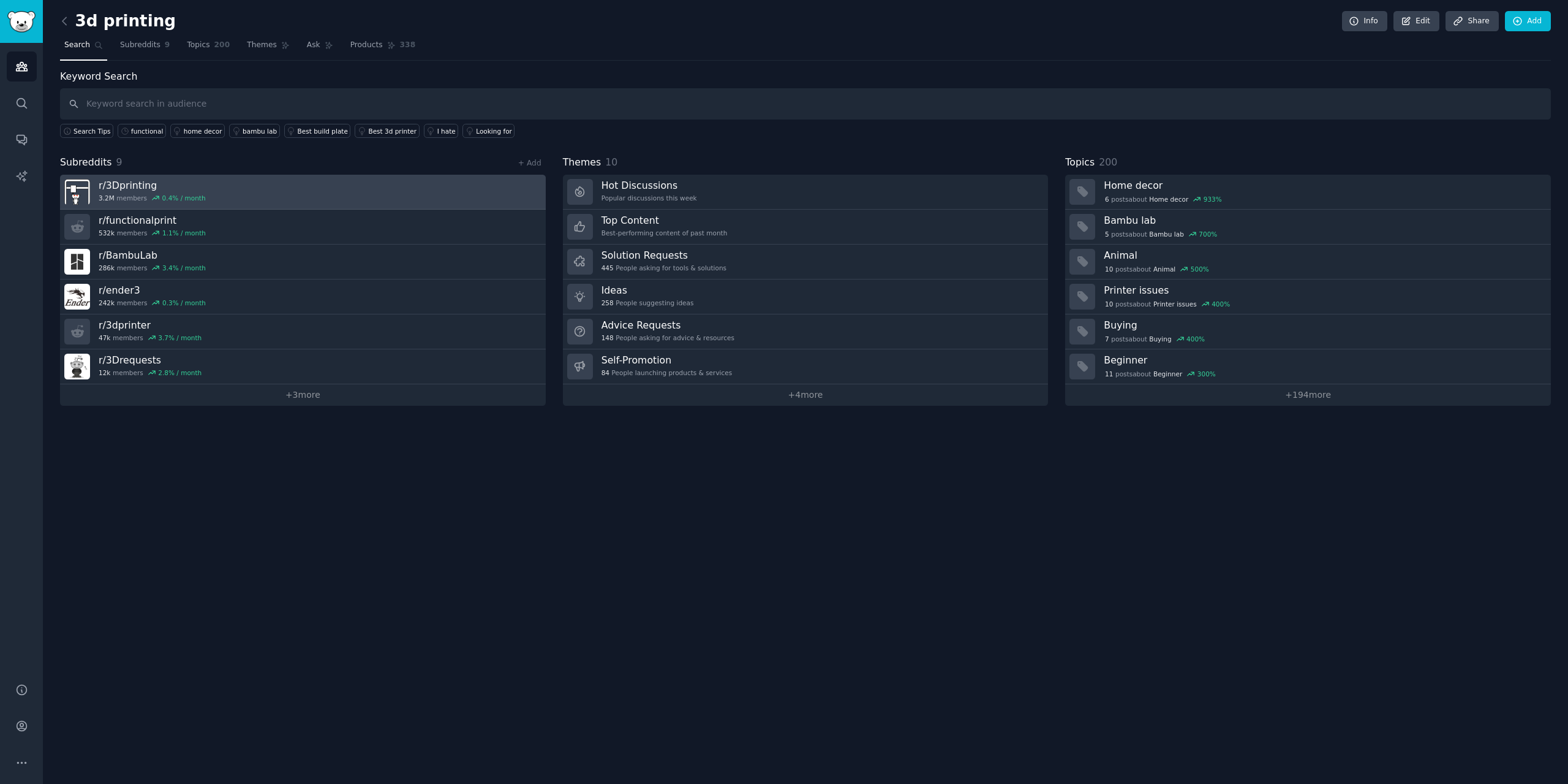
click at [233, 188] on link "r/ 3Dprinting 3.2M members 0.4 % / month" at bounding box center [303, 192] width 486 height 35
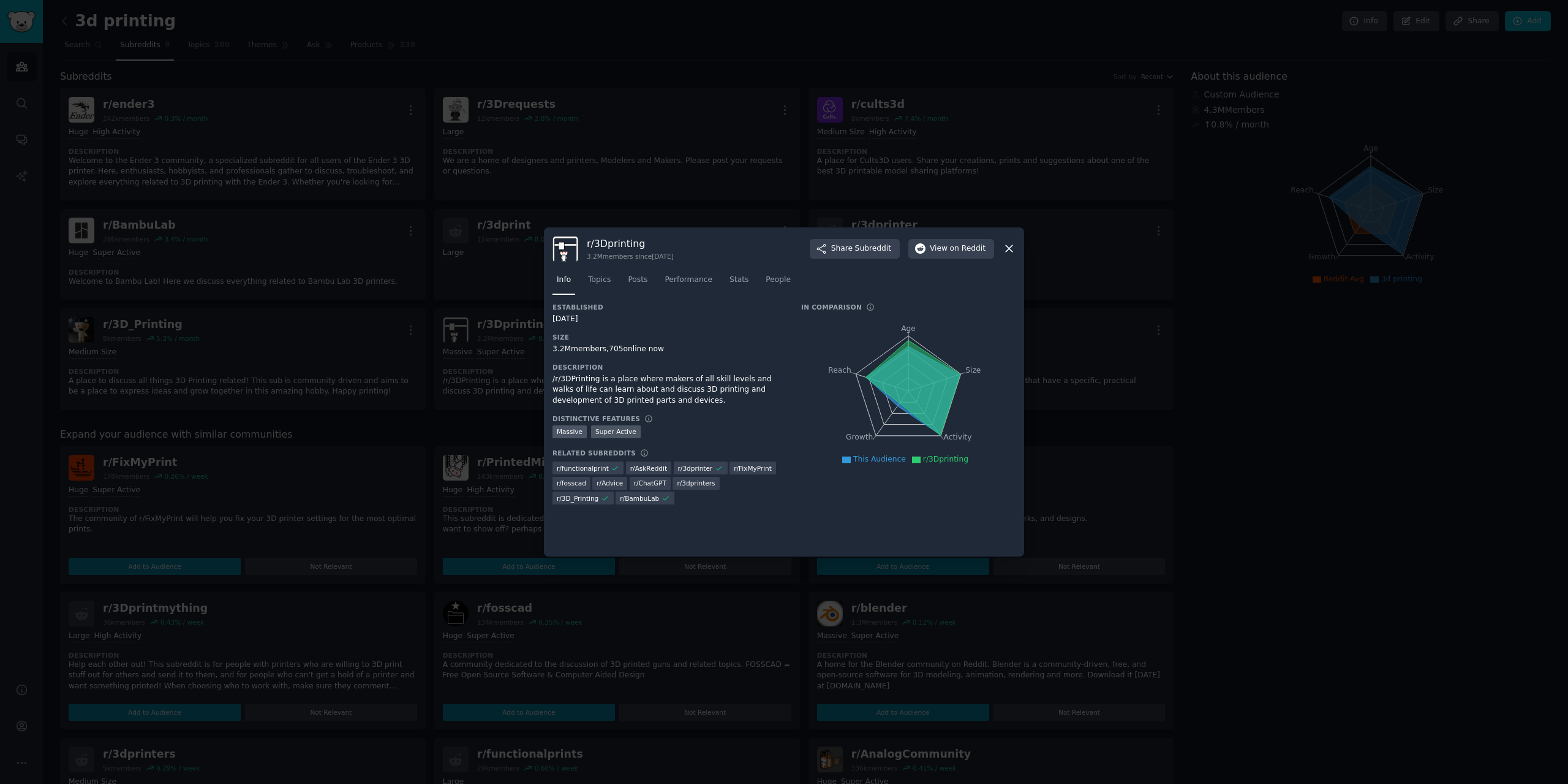
click at [1011, 252] on icon at bounding box center [1008, 248] width 13 height 13
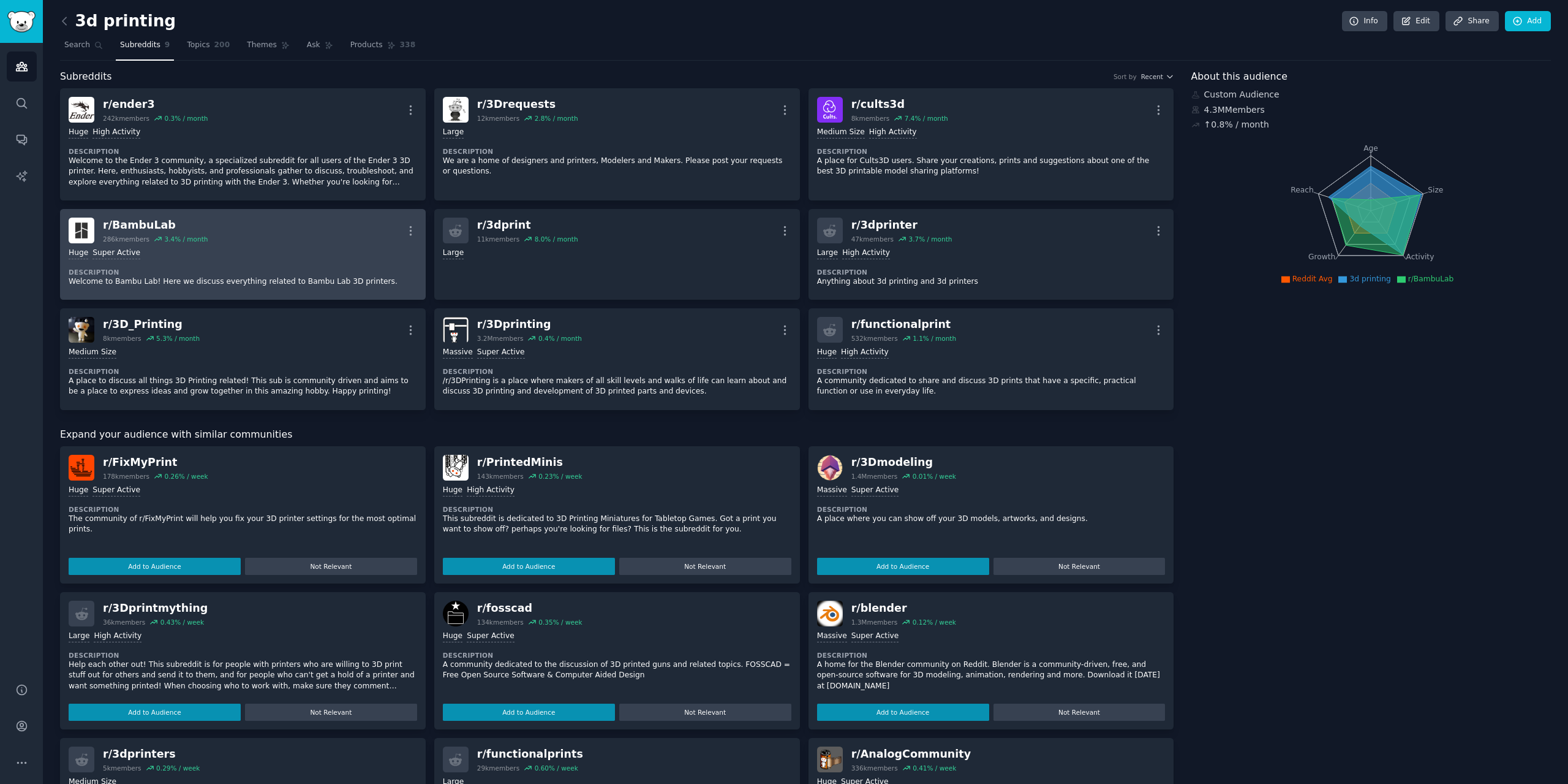
click at [219, 261] on div "Huge Super Active Description Welcome to Bambu Lab! Here we discuss everything …" at bounding box center [243, 267] width 349 height 48
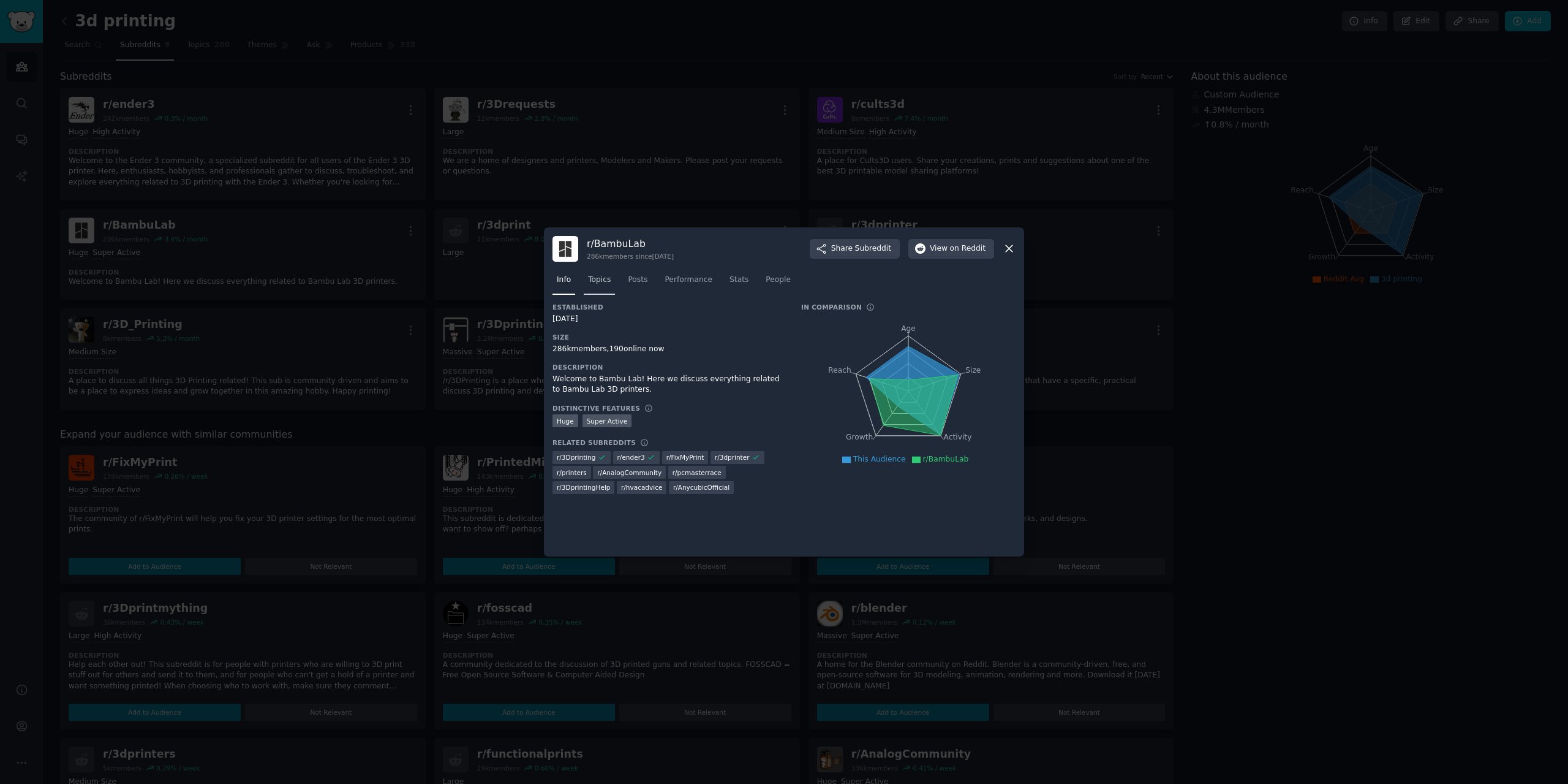
click at [603, 286] on link "Topics" at bounding box center [599, 282] width 31 height 25
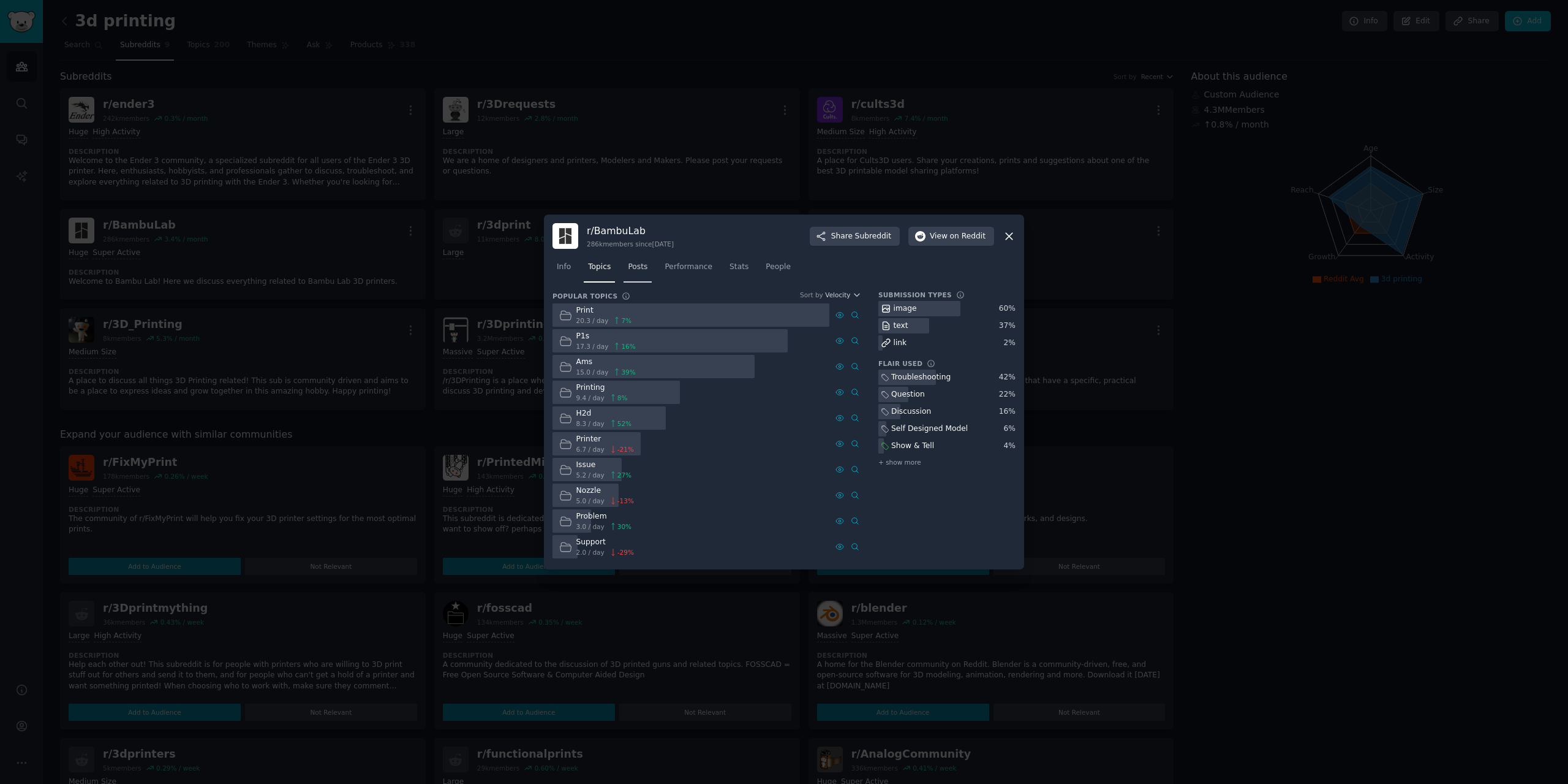
click at [635, 263] on span "Posts" at bounding box center [638, 267] width 20 height 11
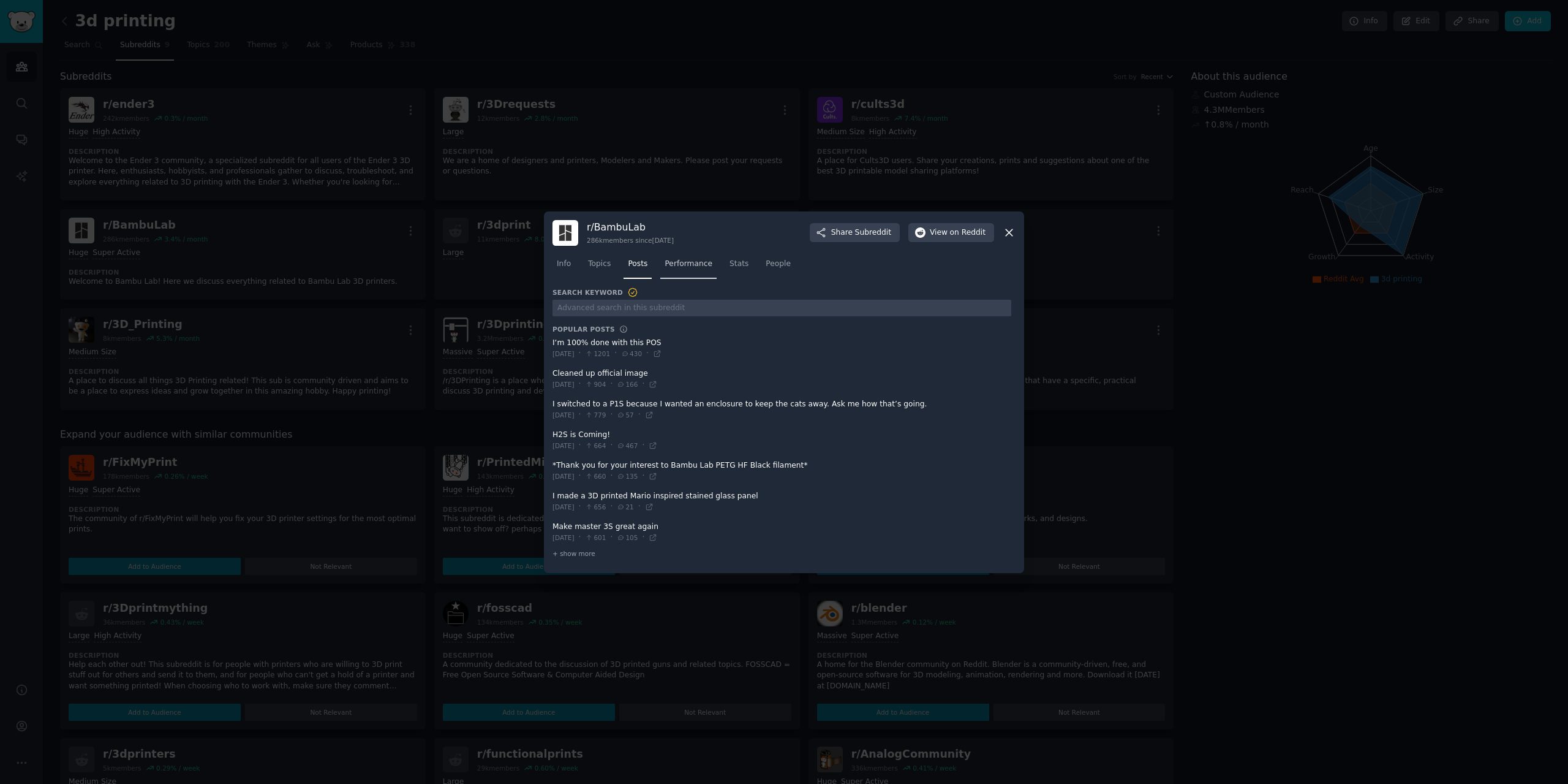
click at [686, 273] on link "Performance" at bounding box center [689, 266] width 56 height 25
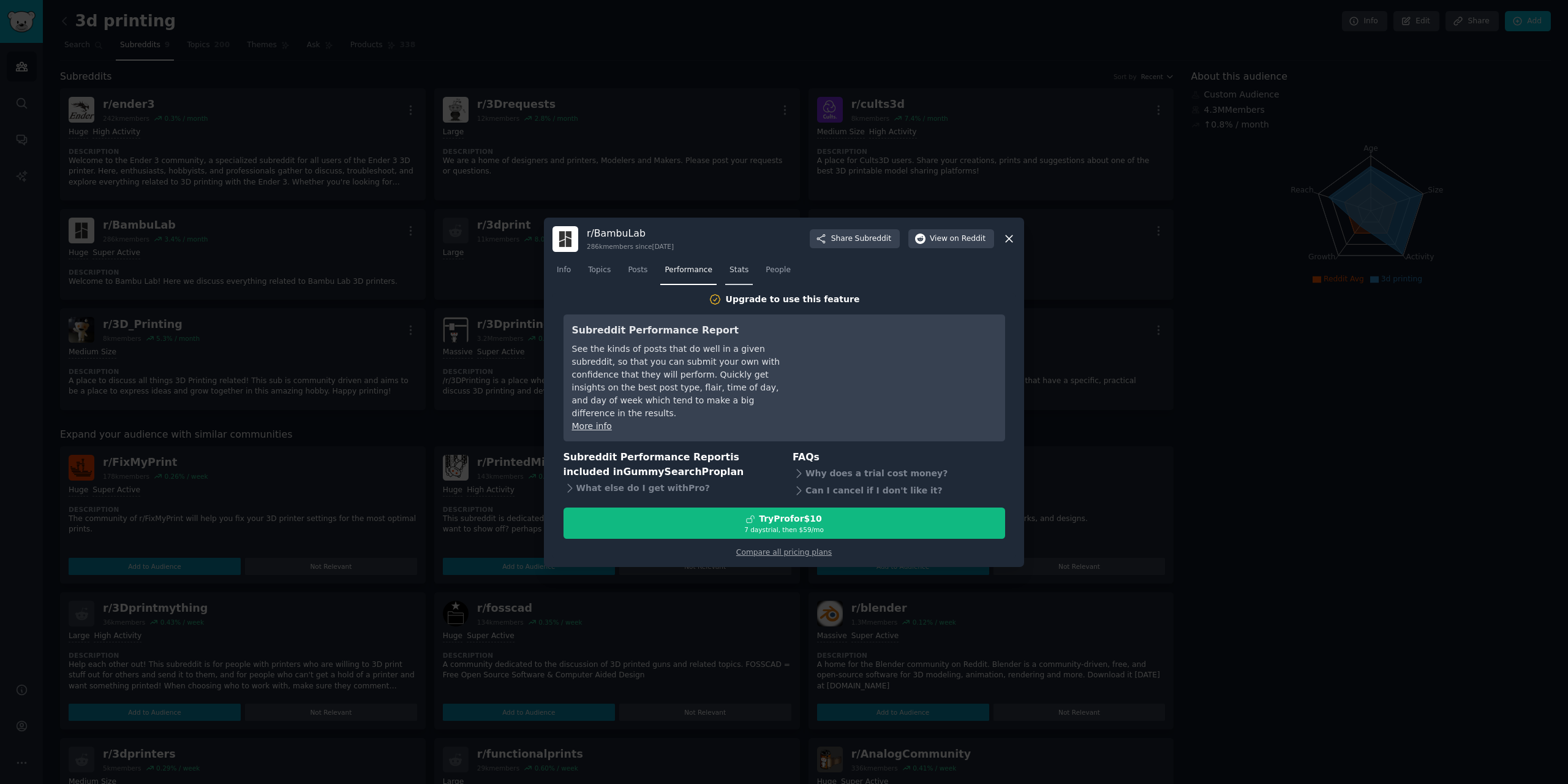
click at [738, 284] on link "Stats" at bounding box center [740, 272] width 28 height 25
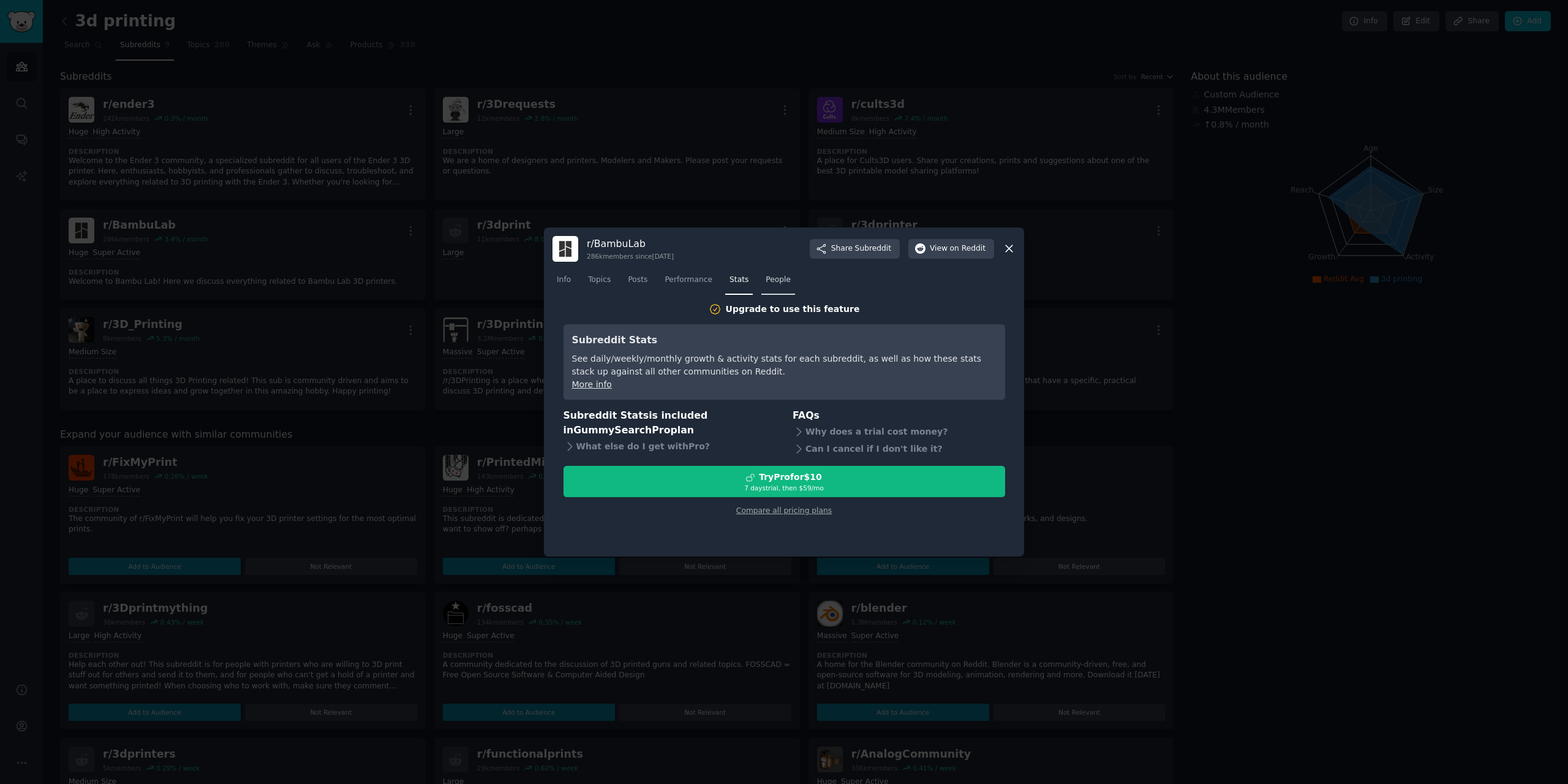
click at [775, 277] on span "People" at bounding box center [778, 280] width 25 height 11
click at [1012, 243] on icon at bounding box center [1008, 248] width 13 height 13
